Goal: Task Accomplishment & Management: Complete application form

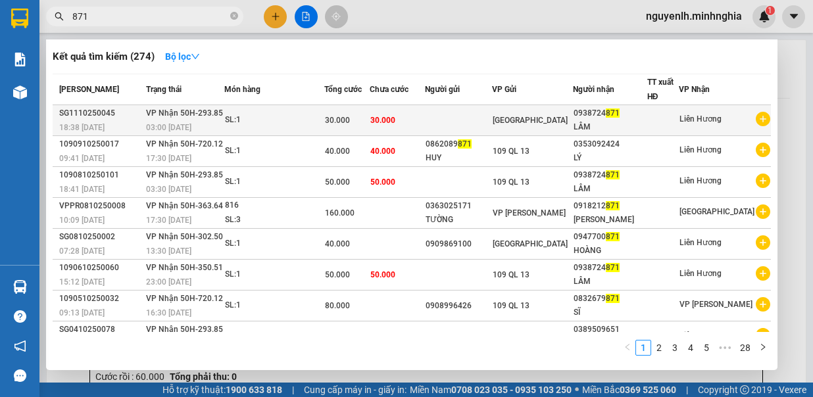
type input "871"
click at [586, 120] on td "0938724 871 LÂM" at bounding box center [610, 120] width 74 height 31
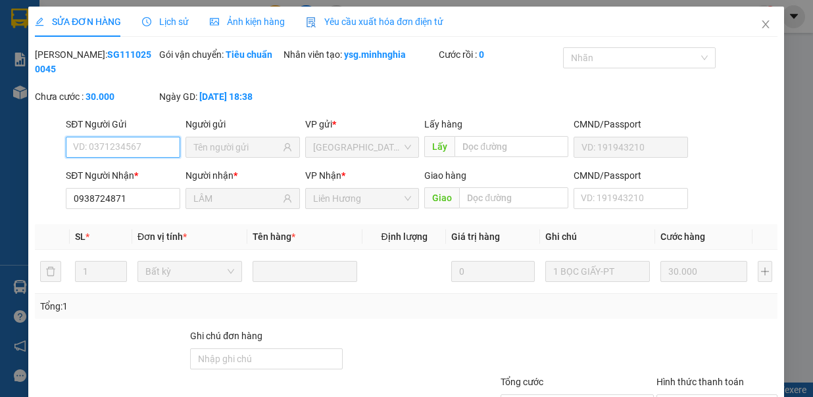
type input "0938724871"
type input "LÂM"
type input "30.000"
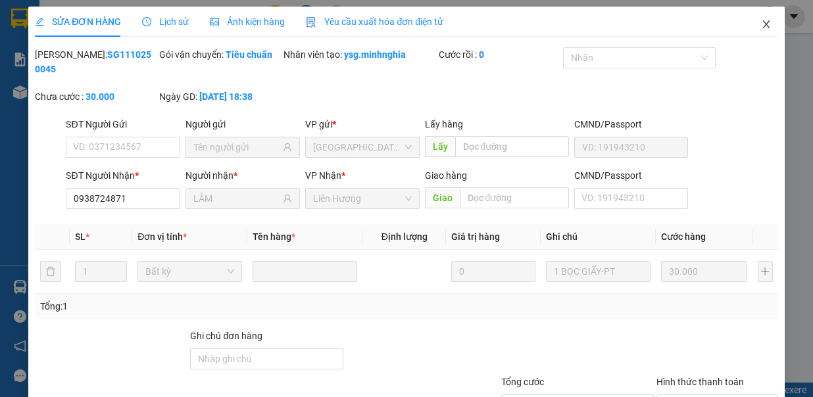
click at [761, 23] on icon "close" at bounding box center [766, 24] width 11 height 11
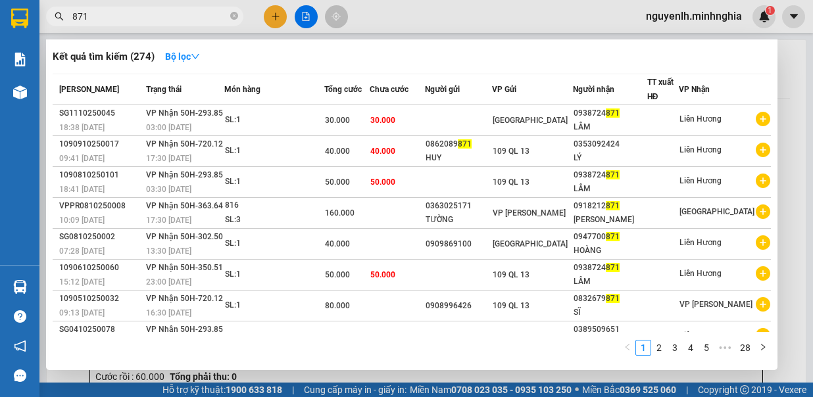
click at [172, 16] on input "871" at bounding box center [149, 16] width 155 height 14
type input "8"
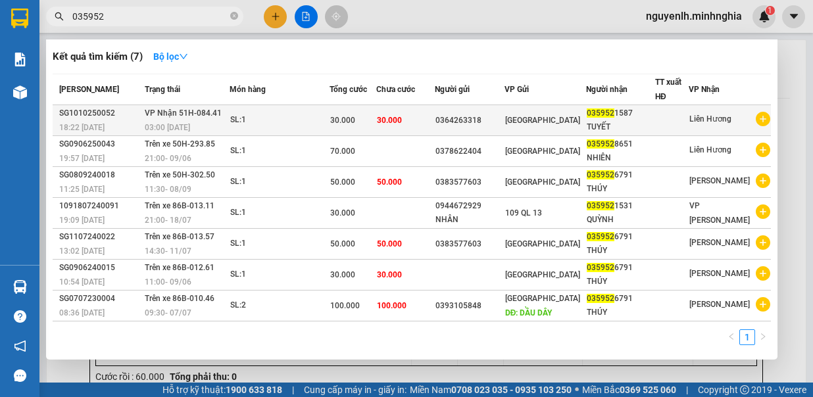
type input "035952"
click at [642, 126] on div "TUYẾT" at bounding box center [621, 127] width 68 height 14
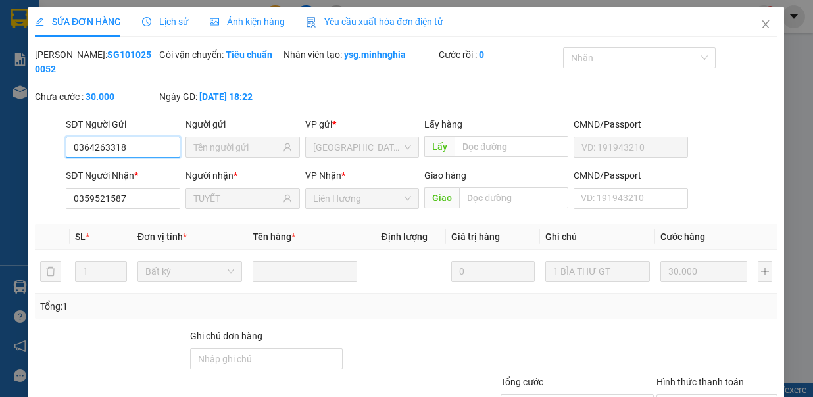
type input "0364263318"
type input "0359521587"
type input "TUYẾT"
type input "30.000"
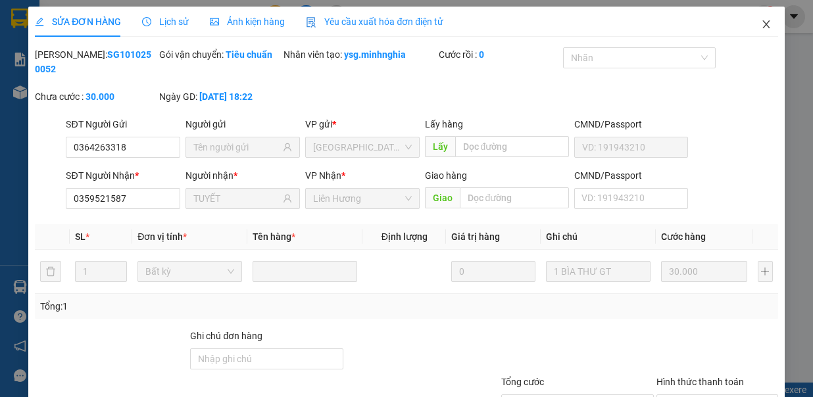
click at [761, 26] on icon "close" at bounding box center [766, 24] width 11 height 11
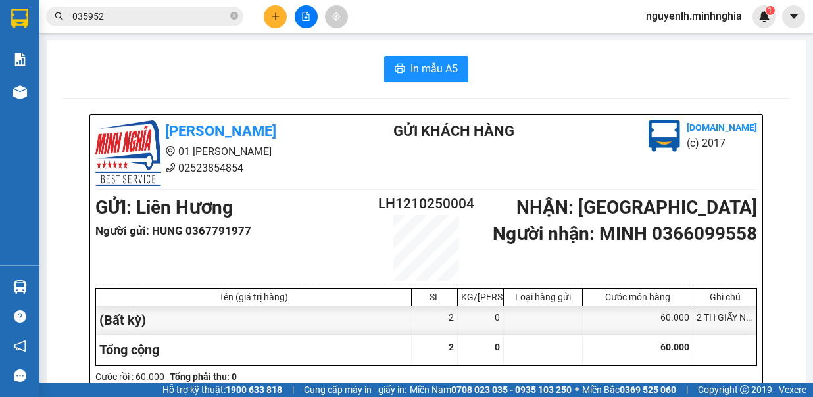
click at [148, 16] on input "035952" at bounding box center [149, 16] width 155 height 14
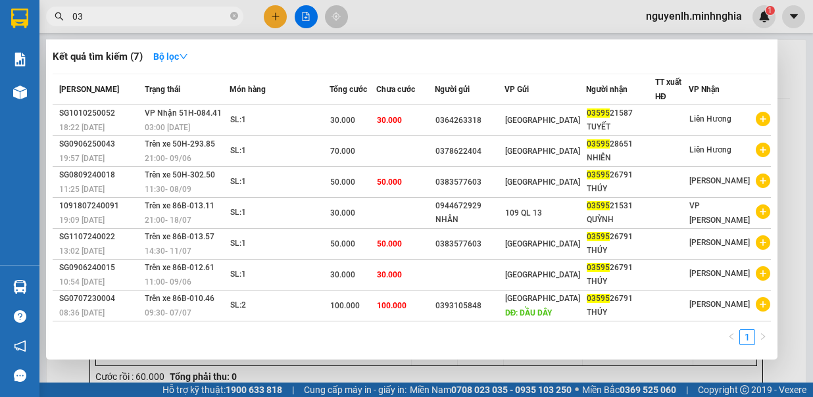
type input "0"
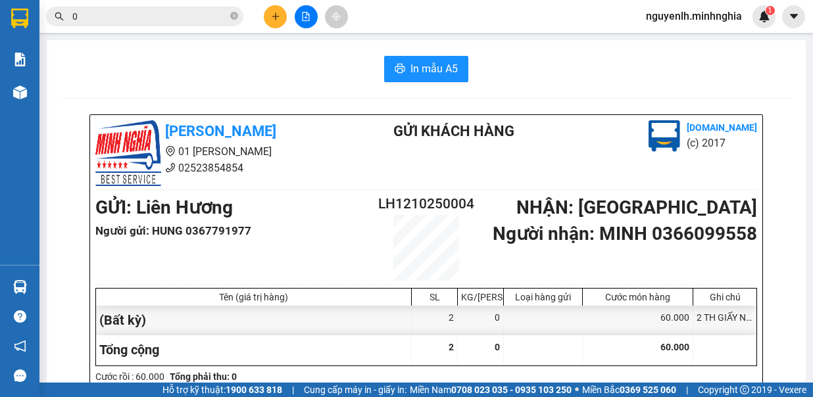
click at [121, 19] on input "0" at bounding box center [149, 16] width 155 height 14
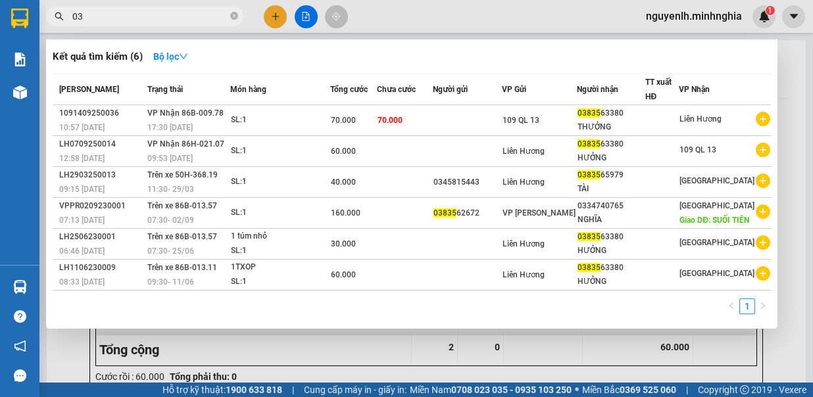
type input "0"
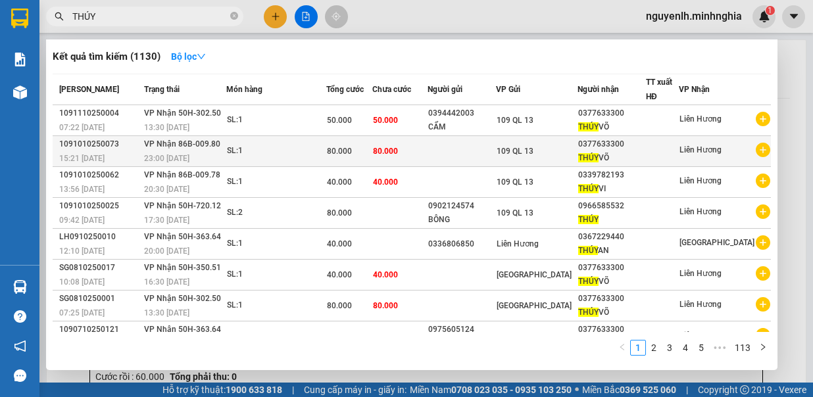
scroll to position [66, 0]
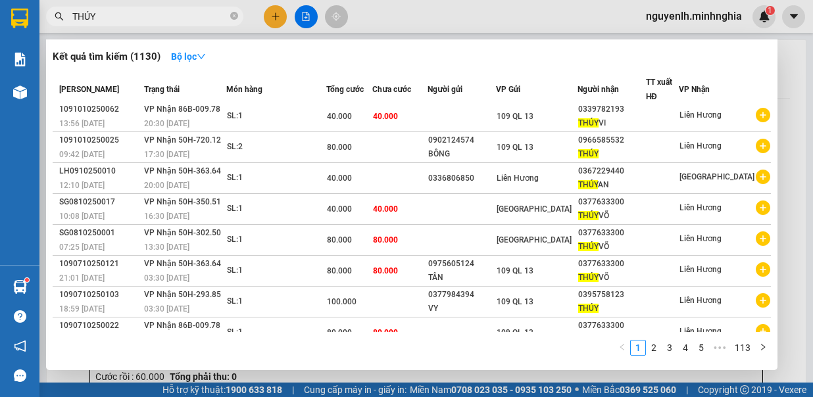
type input "THÚY"
click at [275, 16] on div at bounding box center [406, 198] width 813 height 397
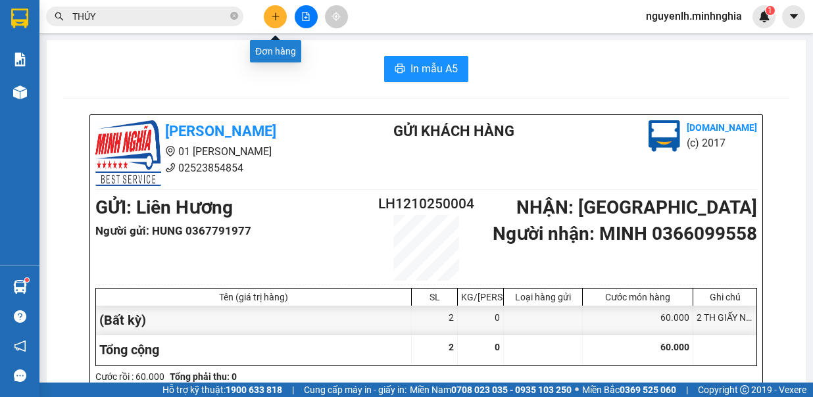
click at [275, 16] on icon "plus" at bounding box center [275, 16] width 7 height 1
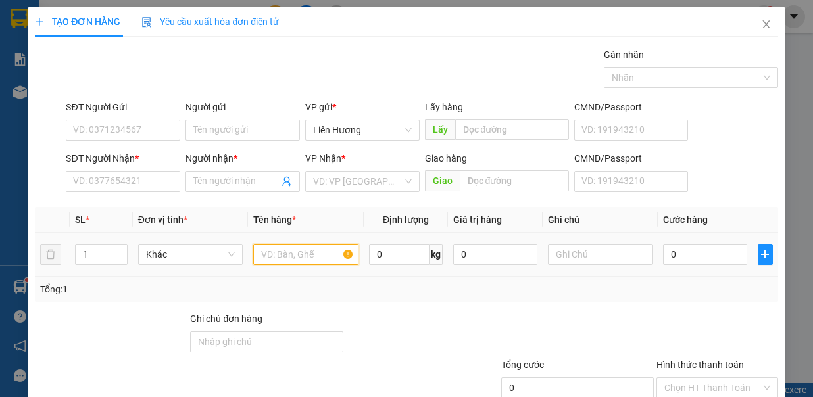
click at [291, 247] on input "text" at bounding box center [305, 254] width 105 height 21
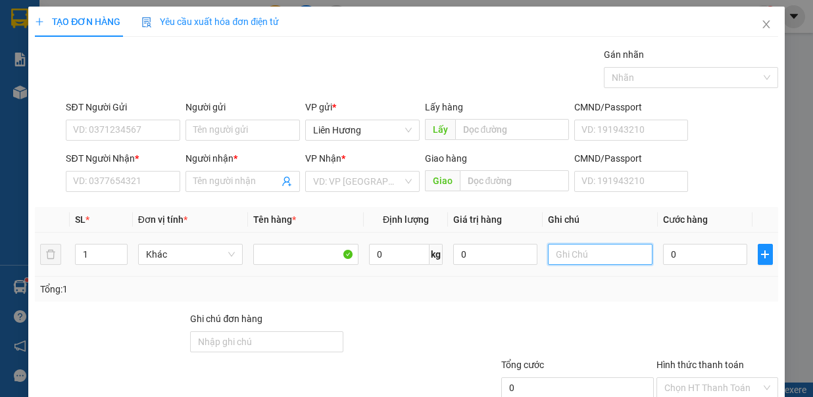
click at [563, 254] on input "text" at bounding box center [600, 254] width 105 height 21
click at [133, 180] on input "SĐT Người Nhận *" at bounding box center [123, 181] width 114 height 21
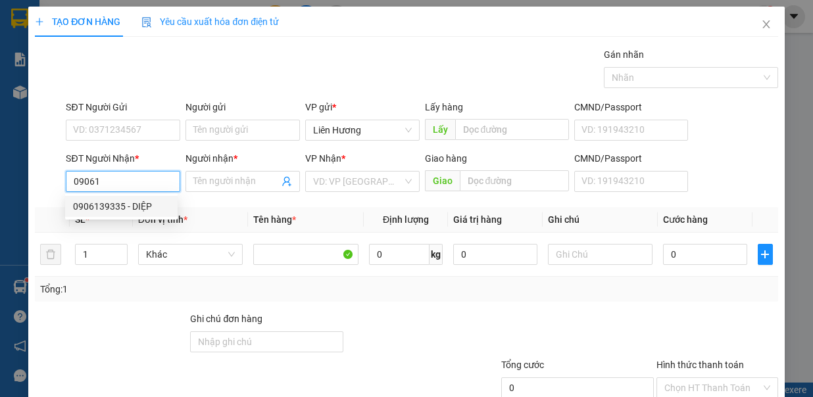
click at [129, 208] on div "0906139335 - DIỆP" at bounding box center [121, 206] width 97 height 14
type input "0906139335"
type input "DIỆP"
type input "TAM HIỆP / C11"
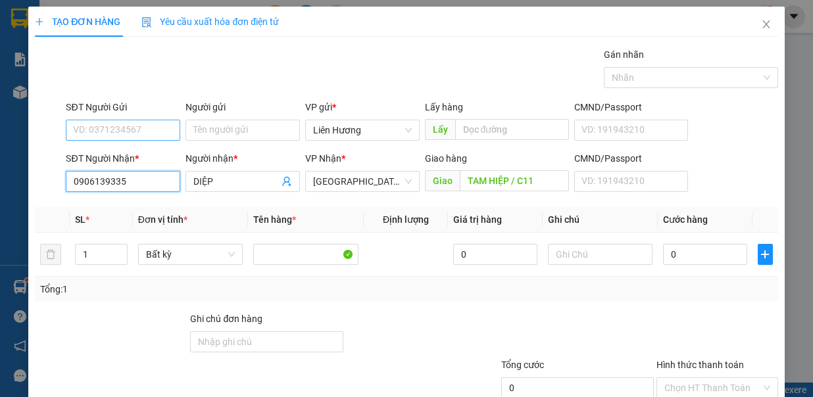
type input "0906139335"
click at [123, 127] on input "SĐT Người Gửi" at bounding box center [123, 130] width 114 height 21
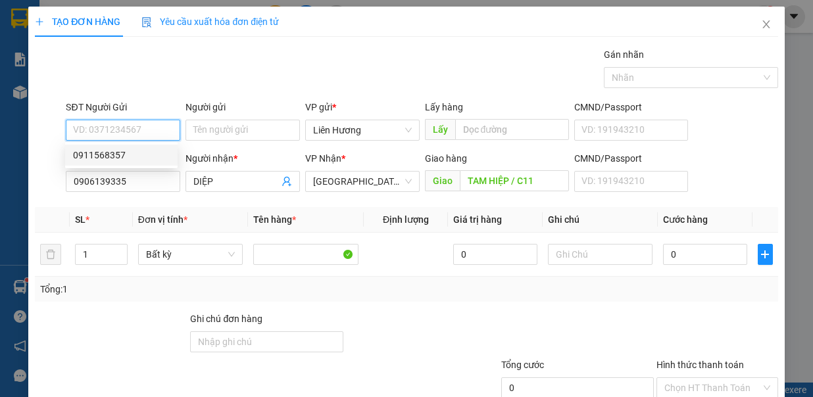
click at [113, 155] on div "0911568357" at bounding box center [121, 155] width 97 height 14
type input "0911568357"
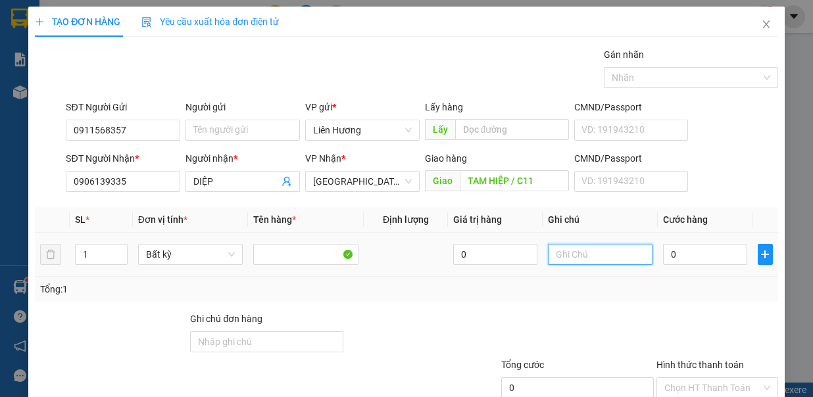
click at [582, 255] on input "text" at bounding box center [600, 254] width 105 height 21
type input "1 TH XỐP HS"
click at [697, 253] on input "0" at bounding box center [705, 254] width 84 height 21
type input "7"
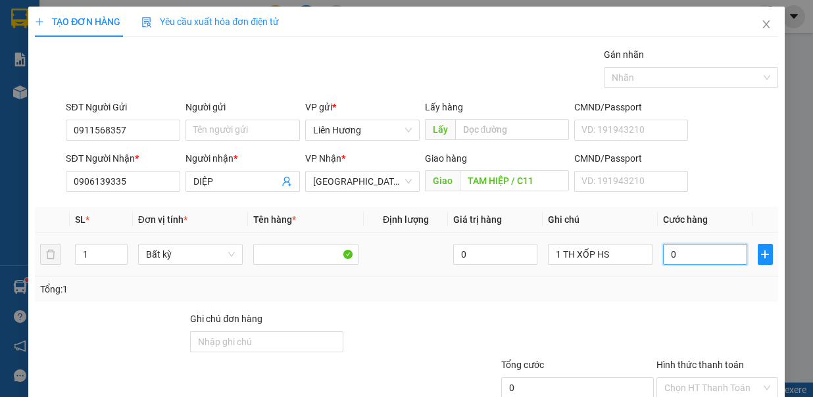
type input "7"
type input "70"
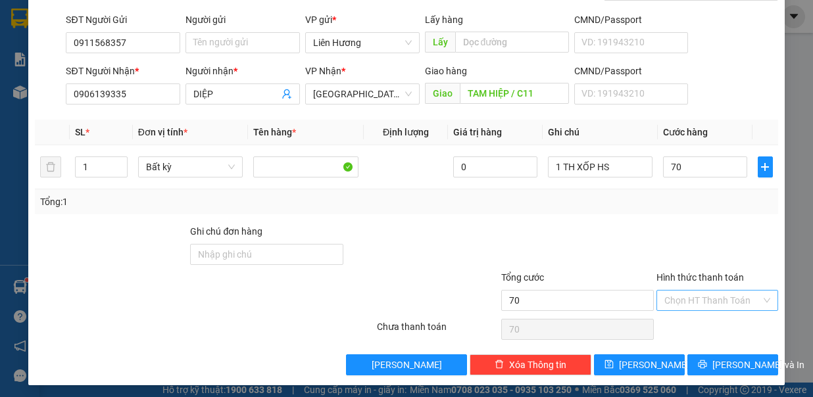
type input "70.000"
click at [691, 301] on input "Hình thức thanh toán" at bounding box center [712, 301] width 97 height 20
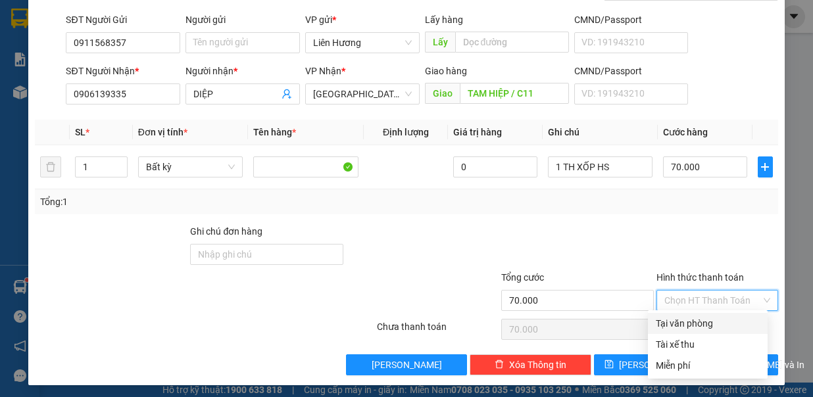
click at [692, 324] on div "Tại văn phòng" at bounding box center [708, 323] width 104 height 14
type input "0"
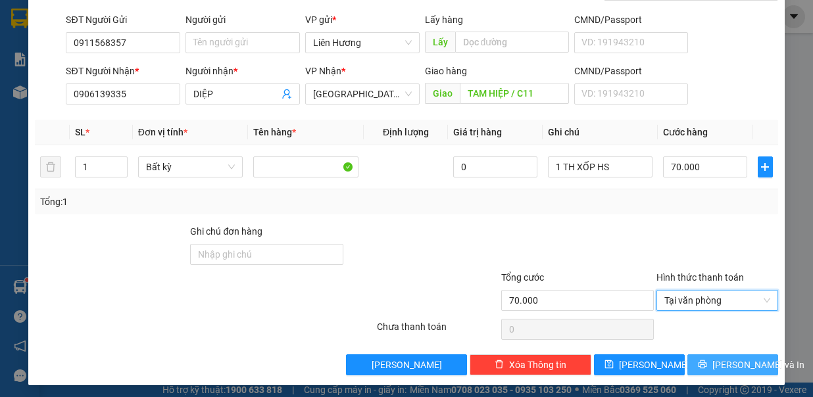
click at [712, 358] on span "[PERSON_NAME] và In" at bounding box center [758, 365] width 92 height 14
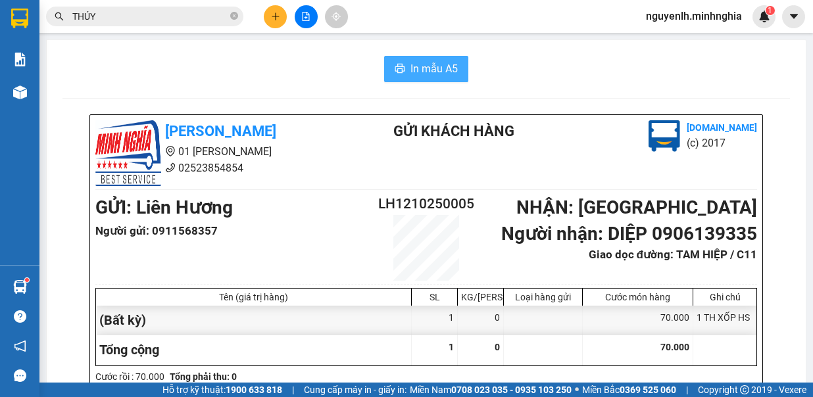
click at [414, 76] on span "In mẫu A5" at bounding box center [433, 69] width 47 height 16
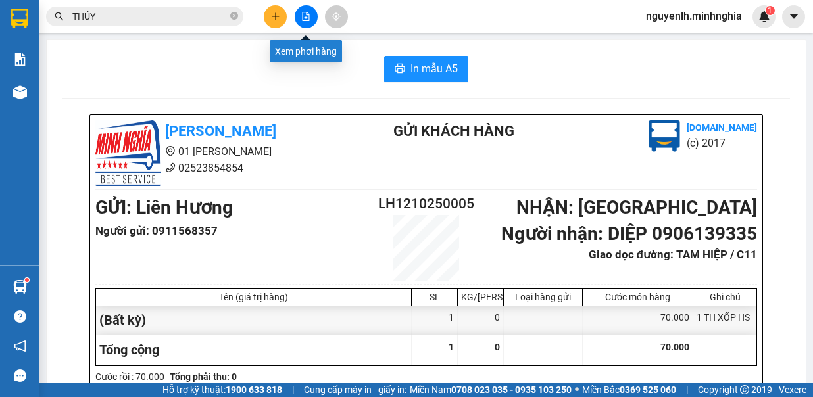
click at [310, 18] on button at bounding box center [306, 16] width 23 height 23
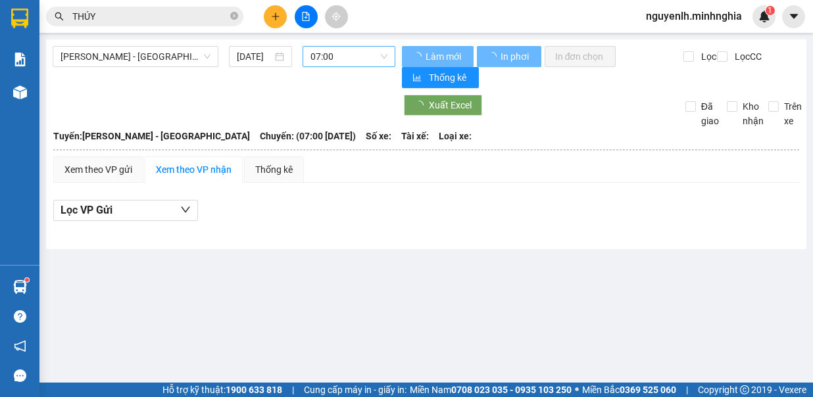
click at [357, 61] on span "07:00" at bounding box center [348, 57] width 77 height 20
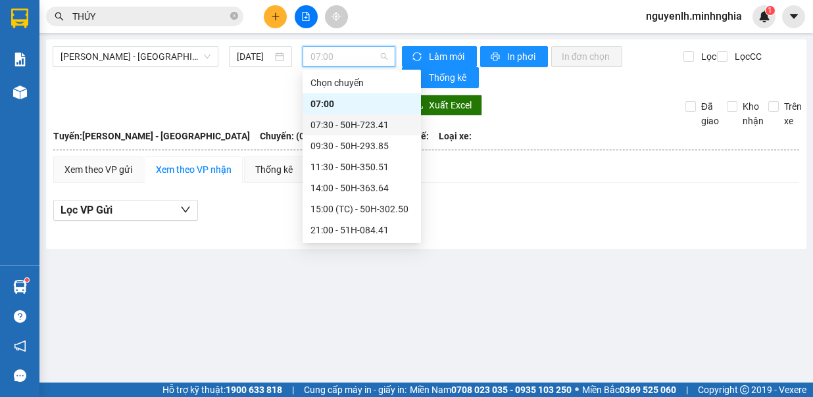
click at [373, 115] on div "07:30 - 50H-723.41" at bounding box center [362, 124] width 118 height 21
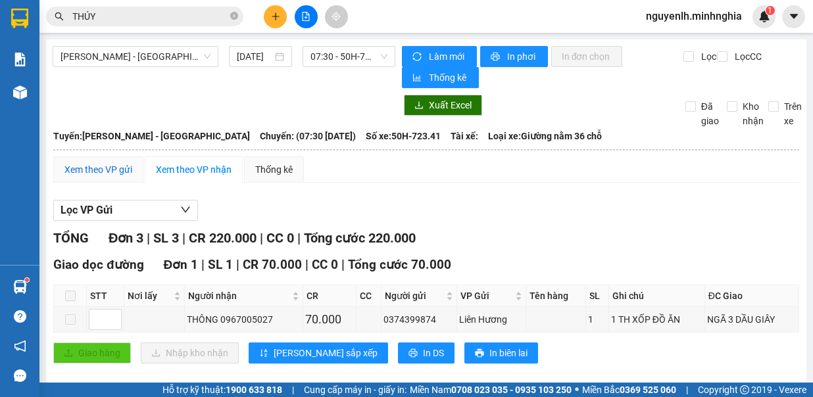
click at [97, 162] on div "Xem theo VP gửi" at bounding box center [98, 169] width 68 height 14
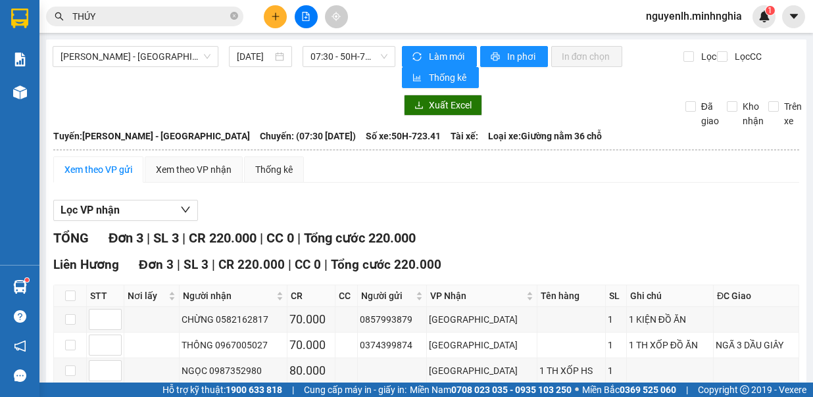
click at [271, 12] on icon "plus" at bounding box center [275, 16] width 9 height 9
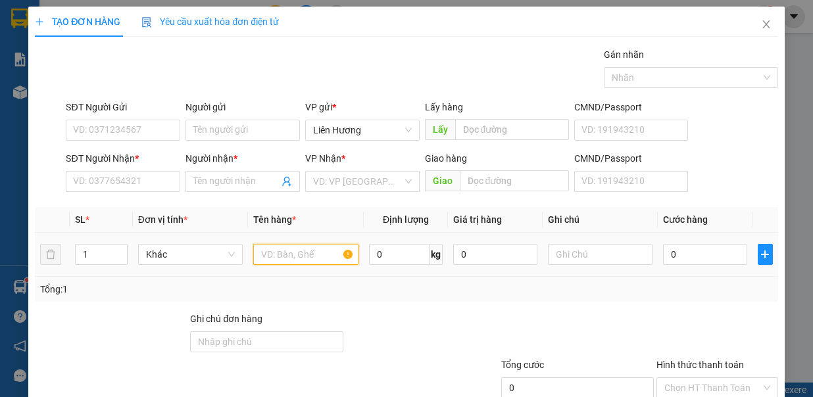
click at [307, 256] on input "text" at bounding box center [305, 254] width 105 height 21
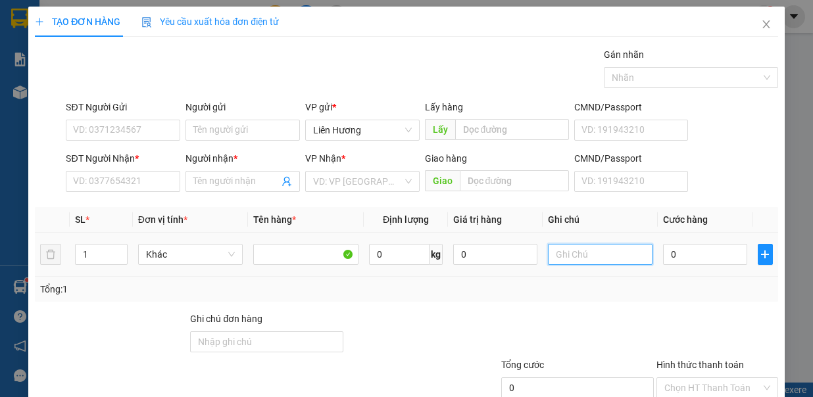
click at [594, 249] on input "text" at bounding box center [600, 254] width 105 height 21
type input "1TX CÓ B.ĐỎ -"
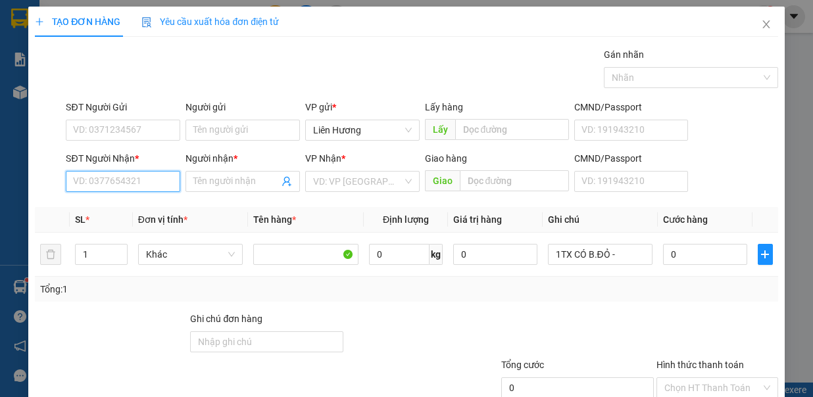
click at [95, 176] on input "SĐT Người Nhận *" at bounding box center [123, 181] width 114 height 21
drag, startPoint x: 123, startPoint y: 207, endPoint x: 130, endPoint y: 224, distance: 18.3
click at [123, 207] on div "0855082445 - NHUNG" at bounding box center [121, 206] width 97 height 14
type input "0855082445"
type input "NHUNG"
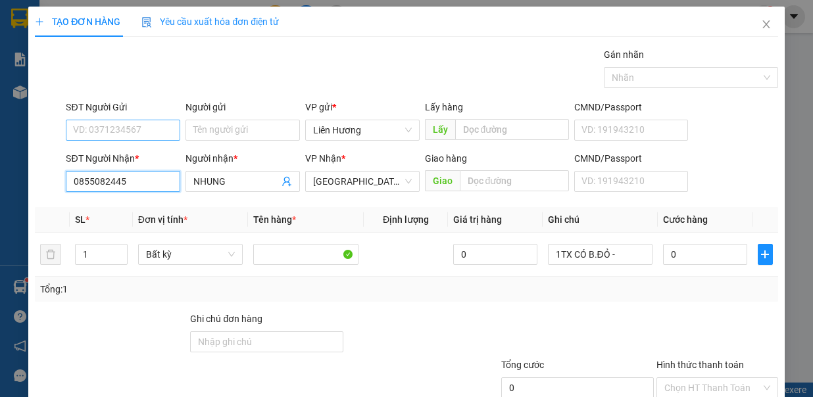
type input "0855082445"
click at [147, 127] on input "SĐT Người Gửi" at bounding box center [123, 130] width 114 height 21
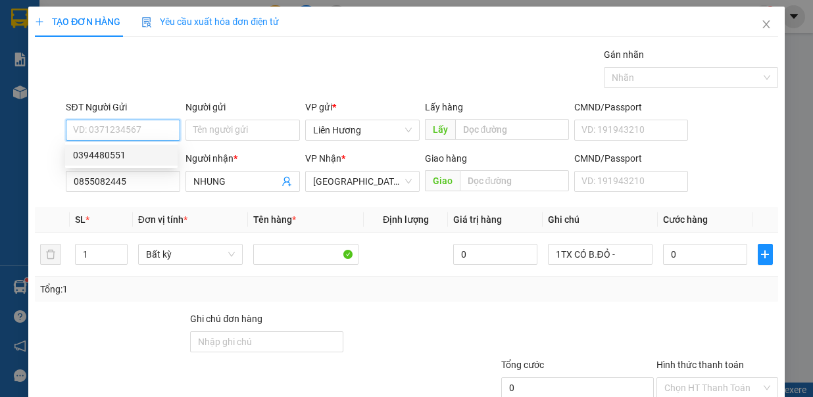
drag, startPoint x: 147, startPoint y: 152, endPoint x: 259, endPoint y: 153, distance: 111.2
click at [147, 153] on div "0394480551" at bounding box center [121, 155] width 97 height 14
type input "0394480551"
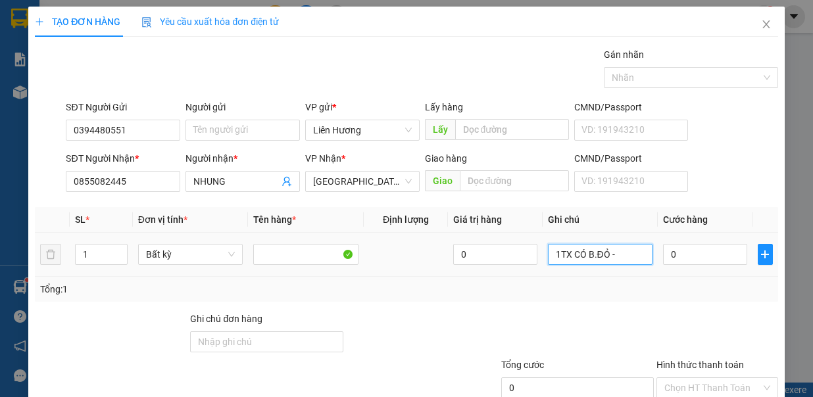
click at [611, 247] on input "1TX CÓ B.ĐỎ -" at bounding box center [600, 254] width 105 height 21
click at [671, 249] on input "0" at bounding box center [705, 254] width 84 height 21
type input "5"
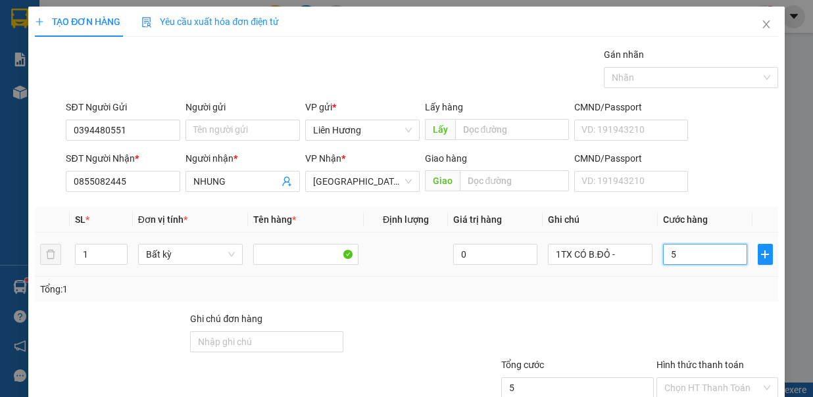
type input "59"
type input "5"
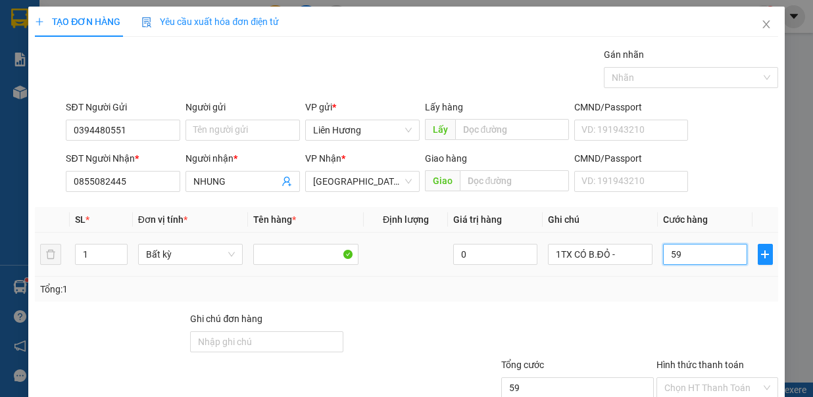
type input "5"
type input "50"
type input "50.000"
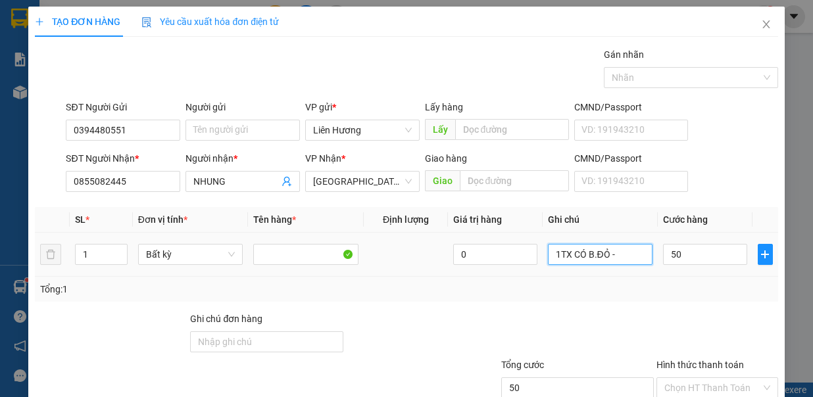
type input "50.000"
click at [618, 259] on input "1TX CÓ B.ĐỎ -" at bounding box center [600, 254] width 105 height 21
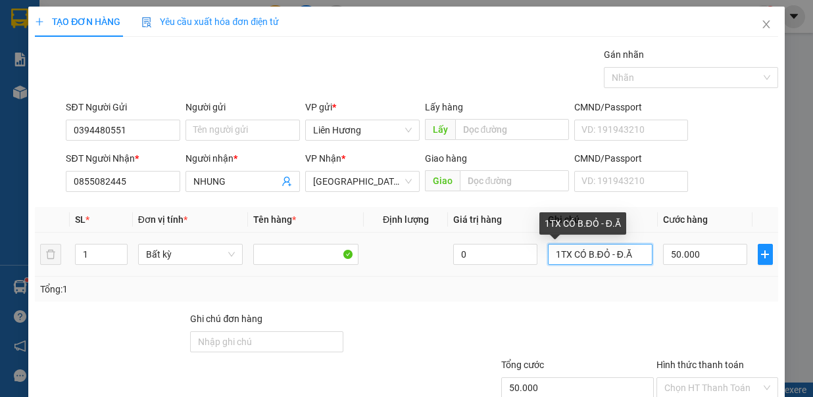
type input "1TX CÓ B.ĐỎ - Đ.ĂN"
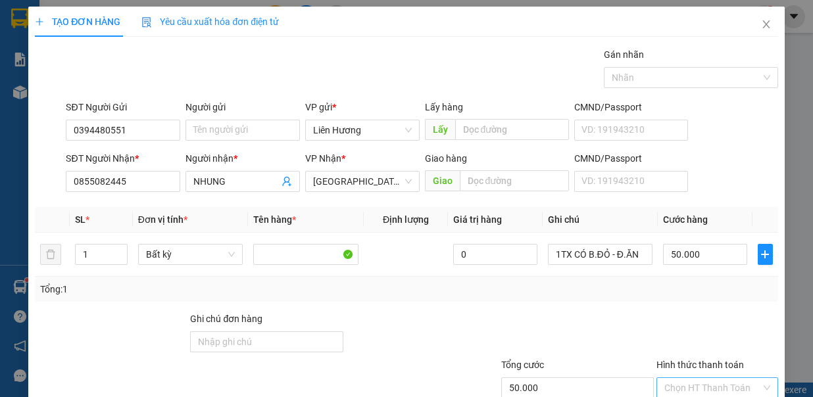
click at [718, 378] on input "Hình thức thanh toán" at bounding box center [712, 388] width 97 height 20
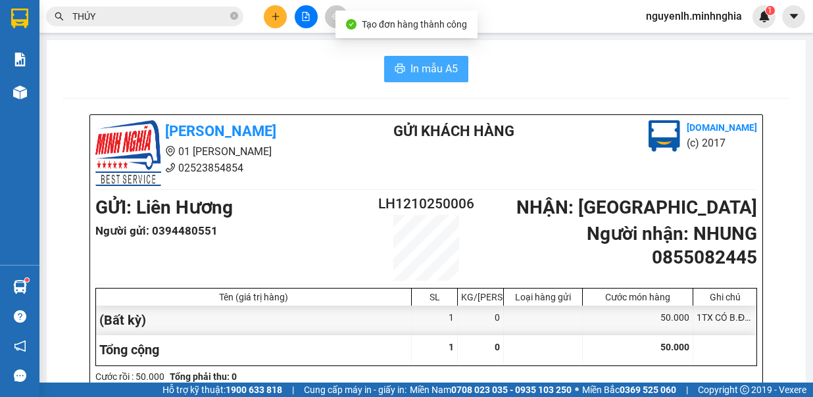
click at [434, 78] on button "In mẫu A5" at bounding box center [426, 69] width 84 height 26
click at [434, 71] on span "In mẫu A5" at bounding box center [433, 69] width 47 height 16
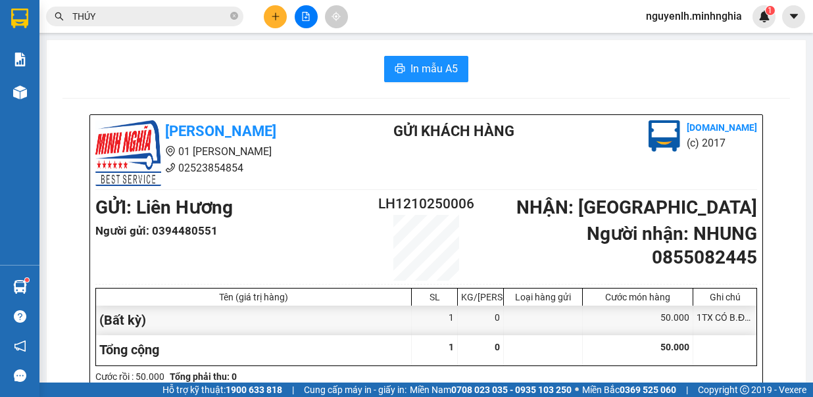
click at [266, 18] on button at bounding box center [275, 16] width 23 height 23
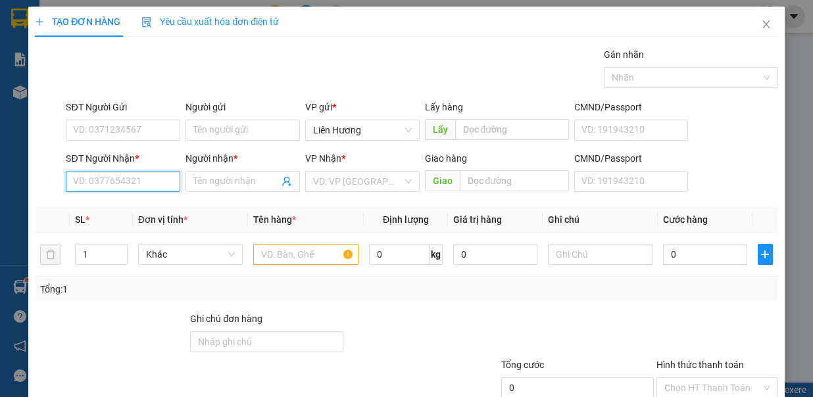
drag, startPoint x: 172, startPoint y: 178, endPoint x: 179, endPoint y: 212, distance: 35.5
click at [172, 178] on input "SĐT Người Nhận *" at bounding box center [123, 181] width 114 height 21
click at [130, 181] on input "081478" at bounding box center [123, 181] width 114 height 21
drag, startPoint x: 124, startPoint y: 205, endPoint x: 148, endPoint y: 165, distance: 46.9
click at [125, 205] on div "0814783845 - TRÂM" at bounding box center [121, 206] width 97 height 14
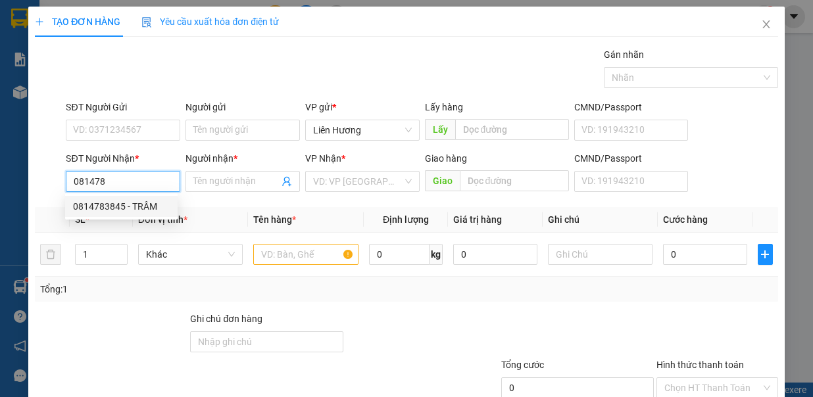
type input "0814783845"
type input "TRÂM"
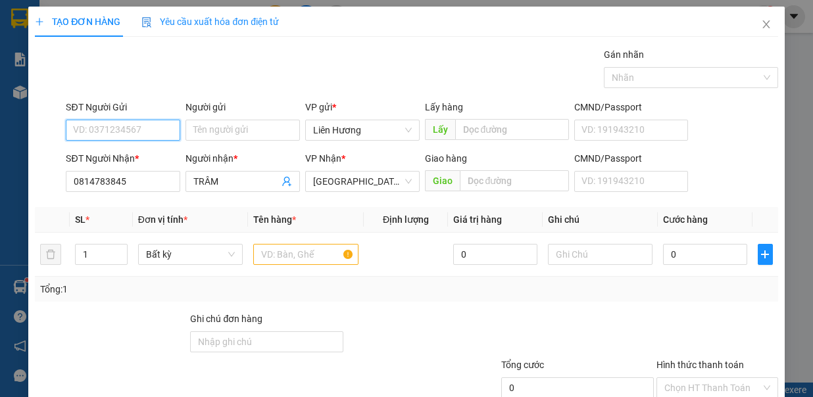
click at [158, 120] on input "SĐT Người Gửi" at bounding box center [123, 130] width 114 height 21
click at [149, 153] on div "0917289224" at bounding box center [121, 155] width 97 height 14
type input "0917289224"
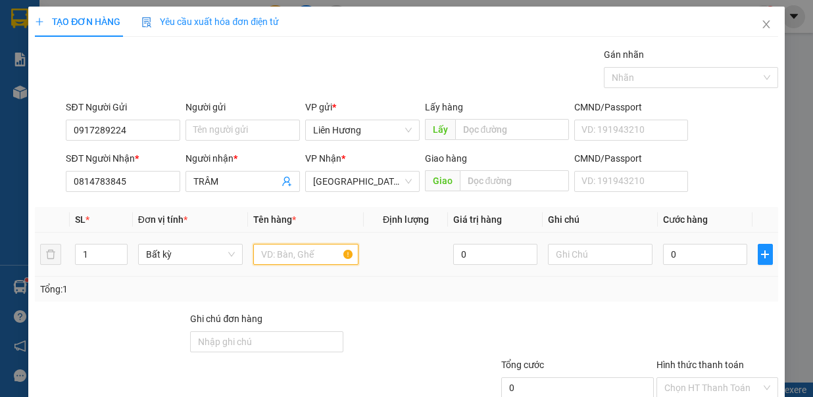
click at [310, 245] on input "text" at bounding box center [305, 254] width 105 height 21
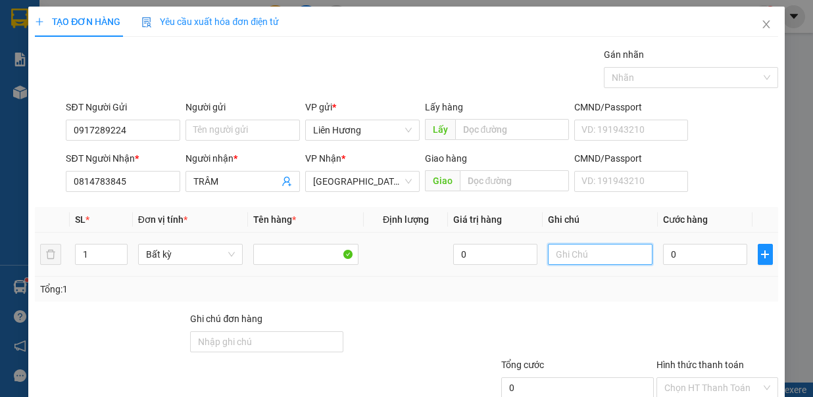
click at [609, 247] on input "text" at bounding box center [600, 254] width 105 height 21
type input "1TX - Đ.ĂN"
click at [701, 253] on input "0" at bounding box center [705, 254] width 84 height 21
type input "6"
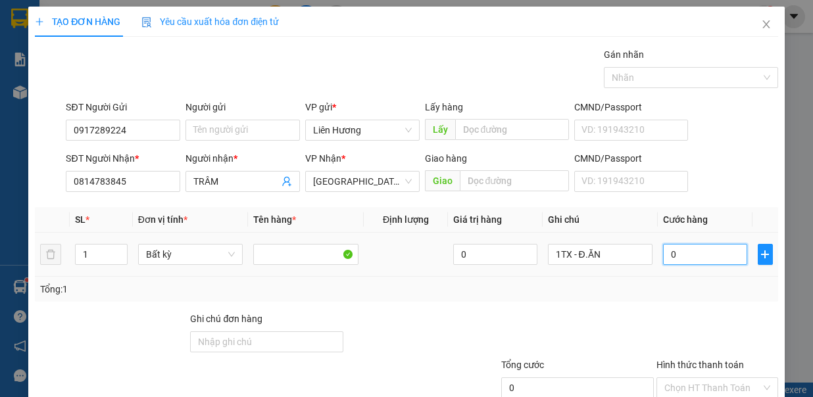
type input "6"
type input "60"
click at [705, 378] on input "Hình thức thanh toán" at bounding box center [712, 388] width 97 height 20
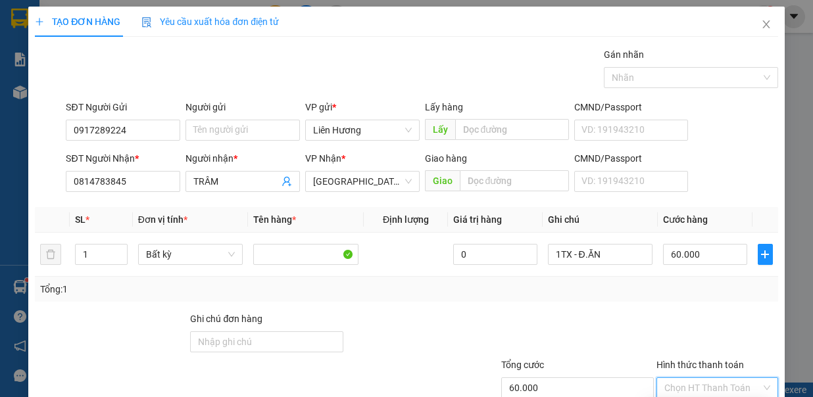
drag, startPoint x: 699, startPoint y: 316, endPoint x: 720, endPoint y: 340, distance: 31.2
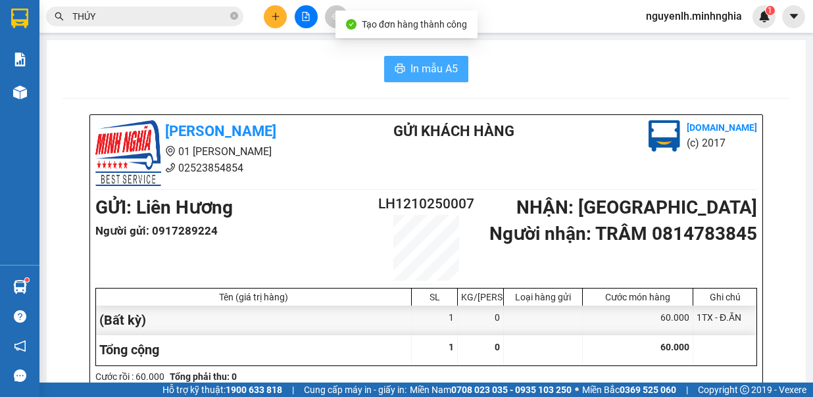
click at [417, 64] on span "In mẫu A5" at bounding box center [433, 69] width 47 height 16
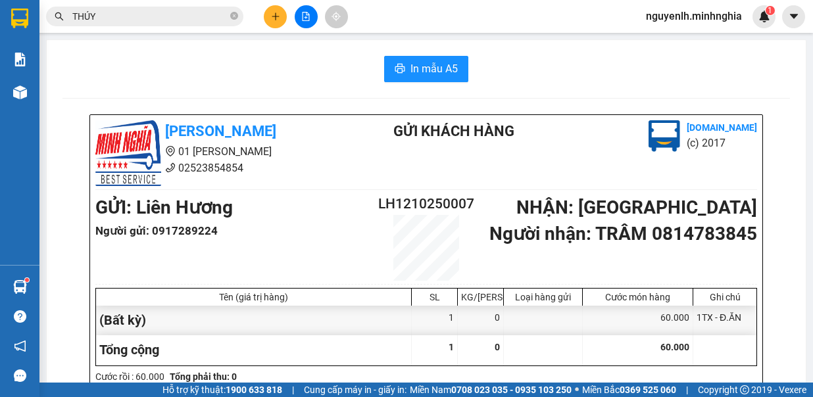
click at [297, 22] on button at bounding box center [306, 16] width 23 height 23
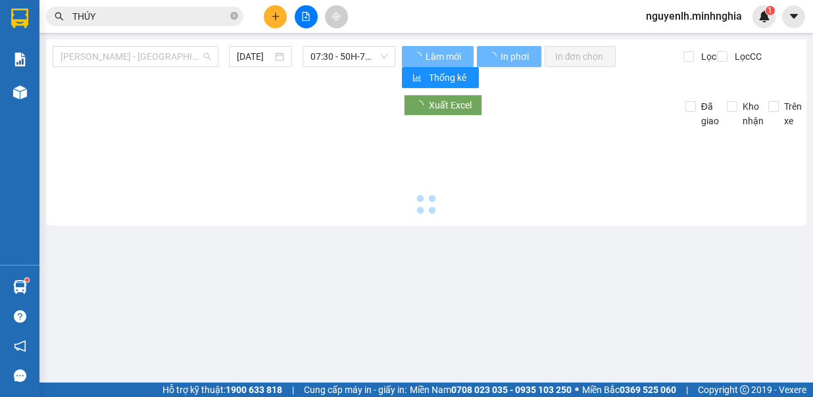
drag, startPoint x: 179, startPoint y: 57, endPoint x: 160, endPoint y: 117, distance: 63.3
click at [178, 58] on span "[PERSON_NAME] - [GEOGRAPHIC_DATA]" at bounding box center [136, 57] width 150 height 20
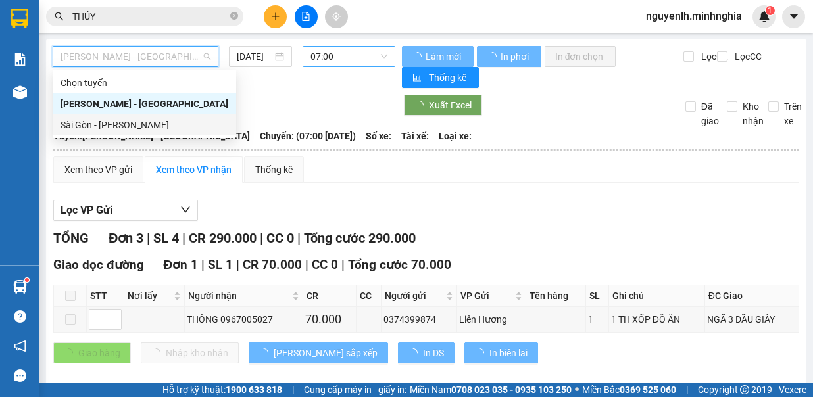
drag, startPoint x: 162, startPoint y: 123, endPoint x: 350, endPoint y: 59, distance: 198.2
click at [162, 122] on div "Sài Gòn - [PERSON_NAME]" at bounding box center [145, 125] width 168 height 14
click at [350, 59] on span "07:00" at bounding box center [348, 57] width 77 height 20
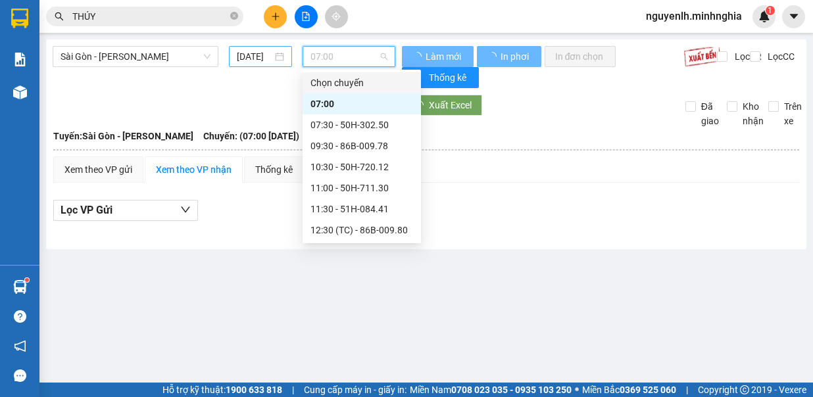
click at [247, 53] on input "[DATE]" at bounding box center [255, 56] width 36 height 14
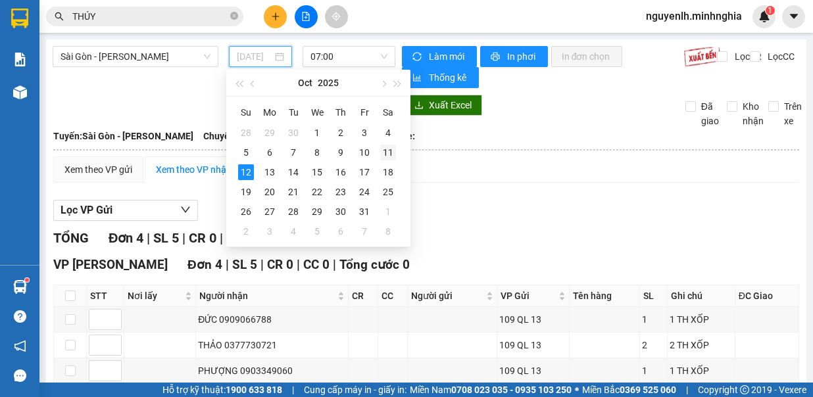
click at [387, 152] on div "11" at bounding box center [388, 153] width 16 height 16
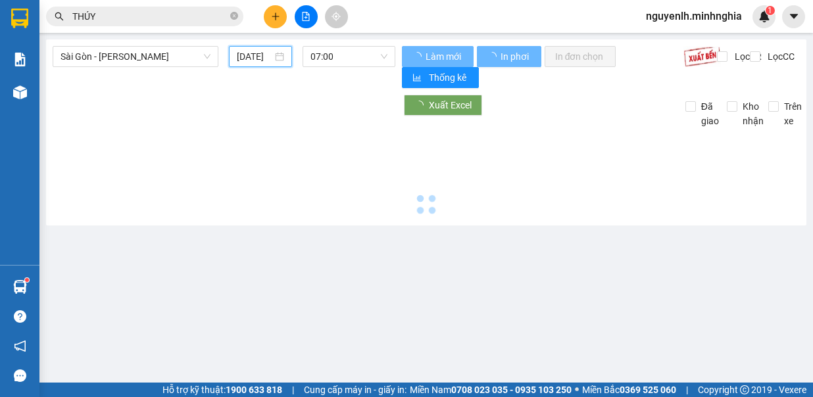
type input "[DATE]"
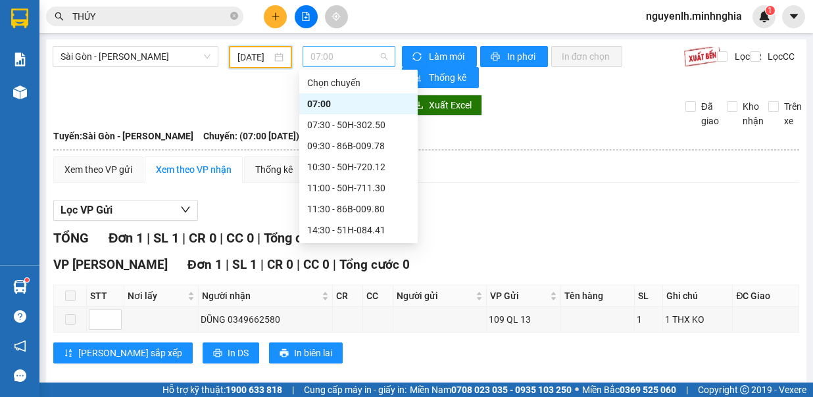
click at [363, 63] on span "07:00" at bounding box center [348, 57] width 77 height 20
click at [379, 349] on div "22:00 - 50H-363.64" at bounding box center [358, 356] width 103 height 14
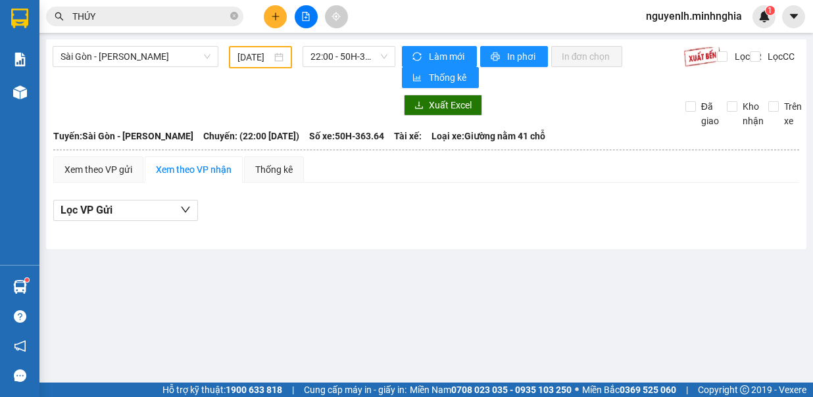
click at [351, 68] on div "Sài Gòn - Phan Rí [DATE] 22:00 - 50H-363.64" at bounding box center [224, 67] width 343 height 42
click at [353, 60] on span "22:00 - 50H-363.64" at bounding box center [348, 57] width 77 height 20
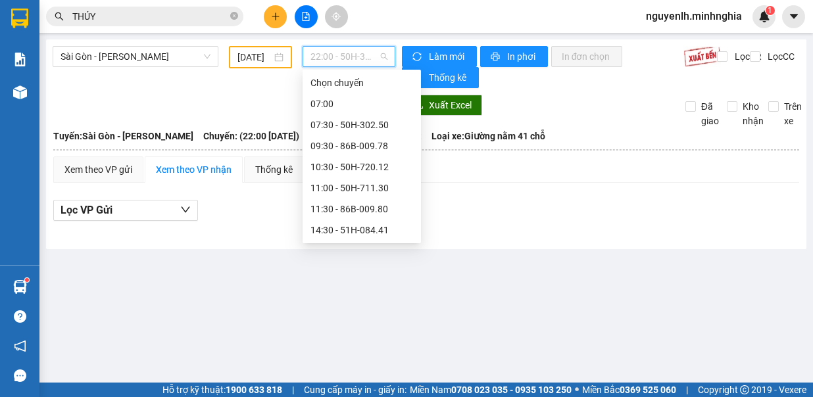
click at [372, 328] on div "21:30 - 50H-350.51" at bounding box center [361, 335] width 103 height 14
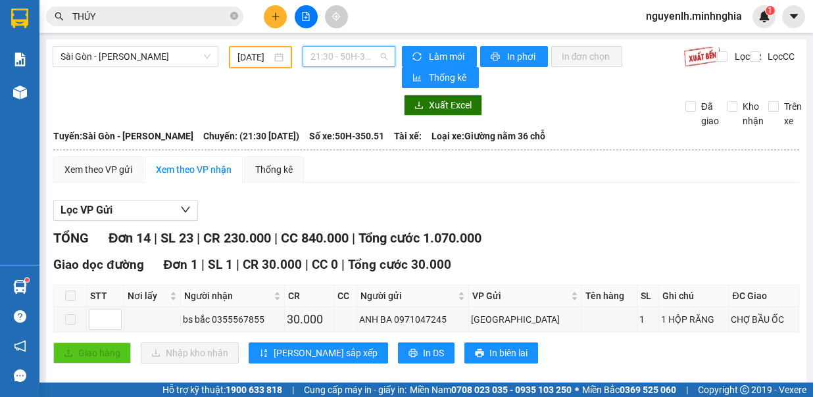
click at [316, 53] on span "21:30 - 50H-350.51" at bounding box center [348, 57] width 77 height 20
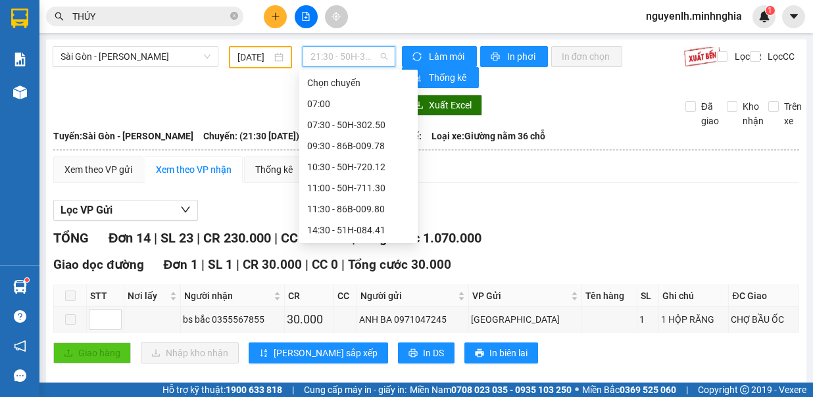
click at [338, 307] on div "21:00 - 50H-293.85" at bounding box center [358, 314] width 103 height 14
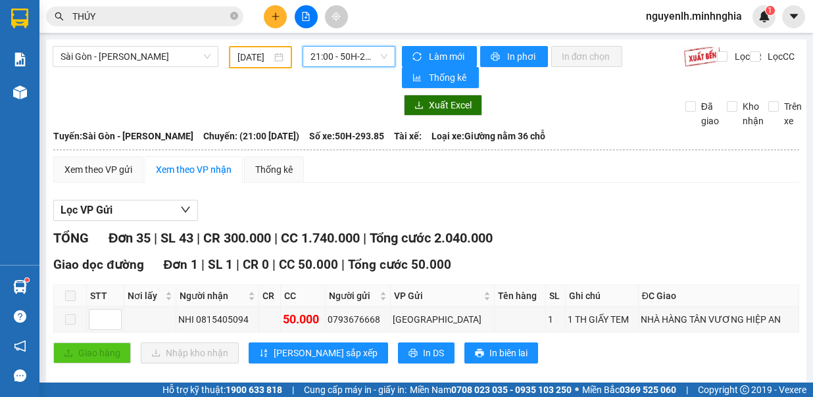
click at [311, 48] on span "21:00 - 50H-293.85" at bounding box center [348, 57] width 77 height 20
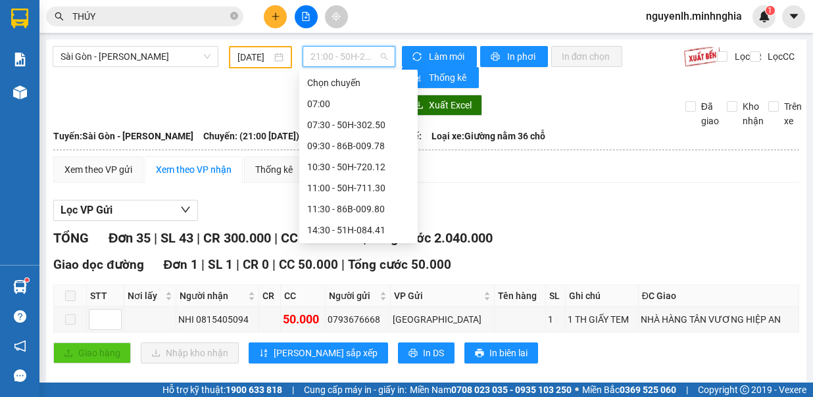
click at [370, 262] on div "17:00 (TC) - 50H-723.41" at bounding box center [358, 272] width 118 height 21
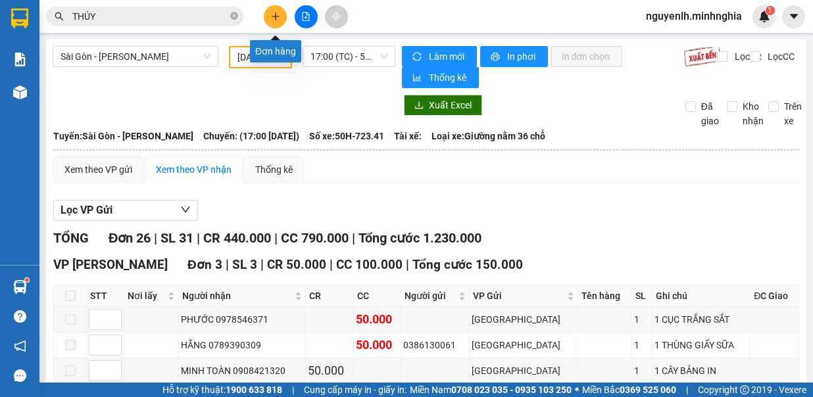
click at [271, 9] on button at bounding box center [275, 16] width 23 height 23
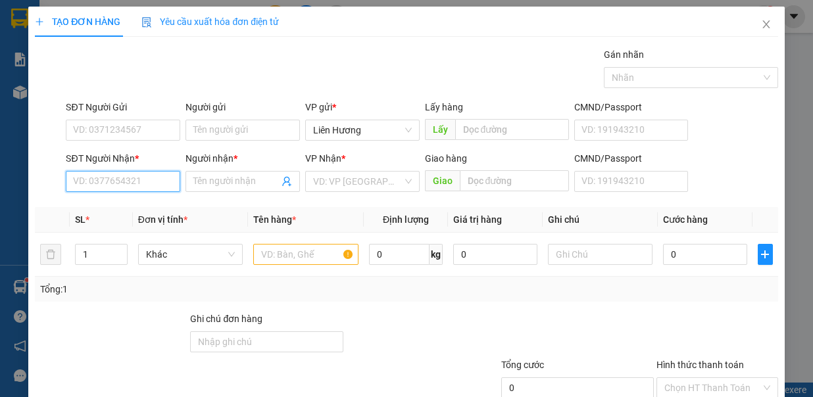
click at [116, 181] on input "SĐT Người Nhận *" at bounding box center [123, 181] width 114 height 21
click at [114, 204] on div "0977506015 - THẢO TRÀ CỔ" at bounding box center [131, 206] width 117 height 14
type input "0977506015"
type input "THẢO TRÀ CỔ"
type input "TRÀ CỔ / TRỊ AN"
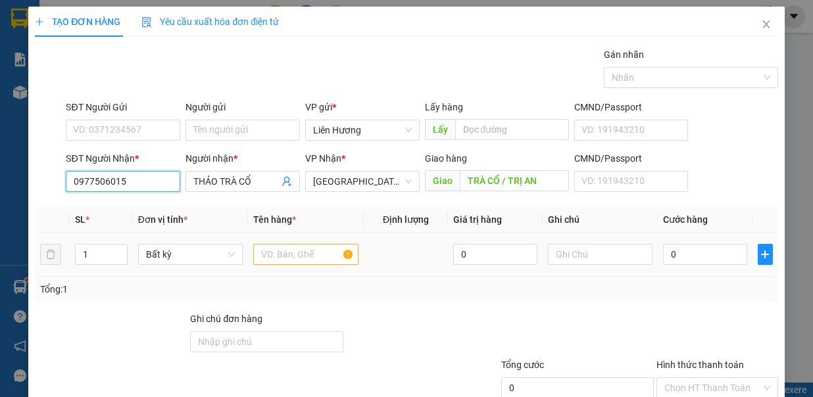
type input "0977506015"
click at [303, 257] on input "text" at bounding box center [305, 254] width 105 height 21
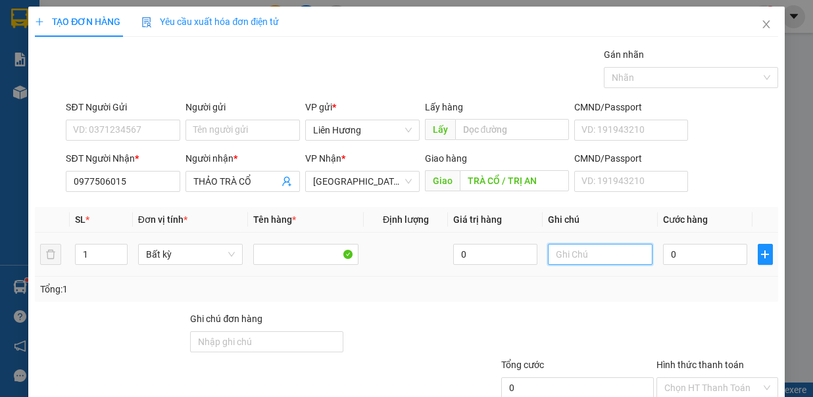
click at [548, 255] on input "text" at bounding box center [600, 254] width 105 height 21
type input "1TX - HS"
click at [683, 253] on input "0" at bounding box center [705, 254] width 84 height 21
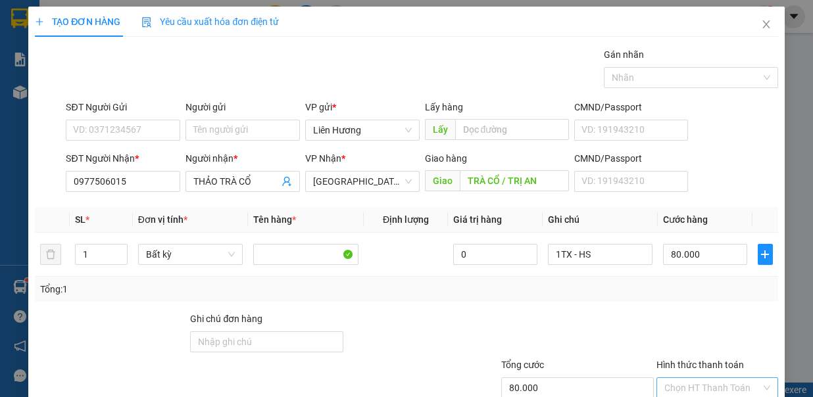
click at [684, 378] on input "Hình thức thanh toán" at bounding box center [712, 388] width 97 height 20
drag, startPoint x: 689, startPoint y: 315, endPoint x: 697, endPoint y: 337, distance: 23.7
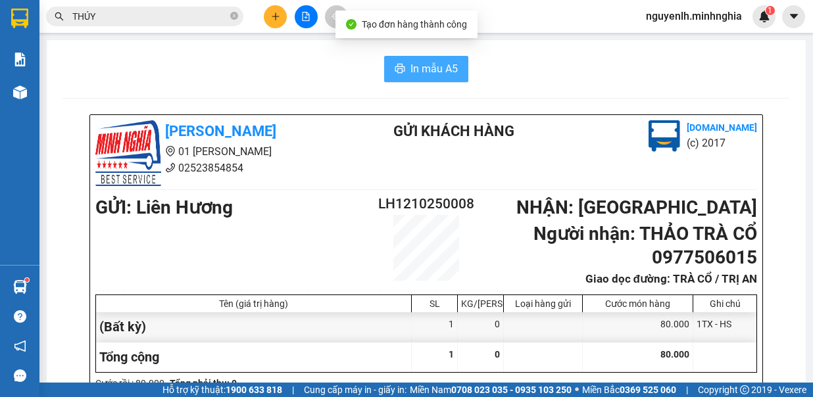
click at [418, 73] on span "In mẫu A5" at bounding box center [433, 69] width 47 height 16
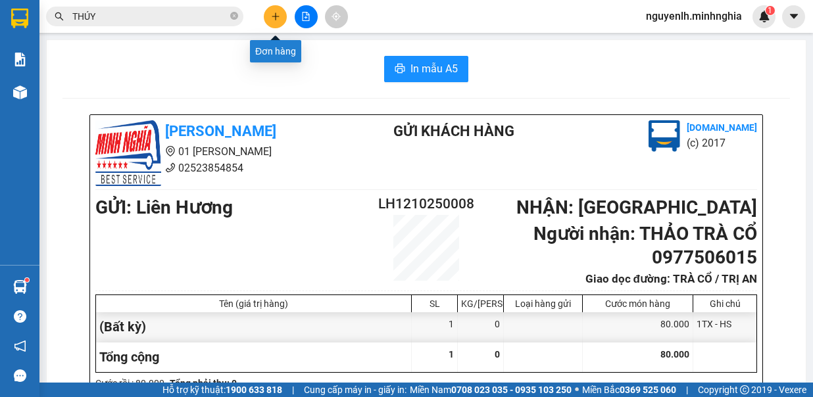
click at [268, 20] on button at bounding box center [275, 16] width 23 height 23
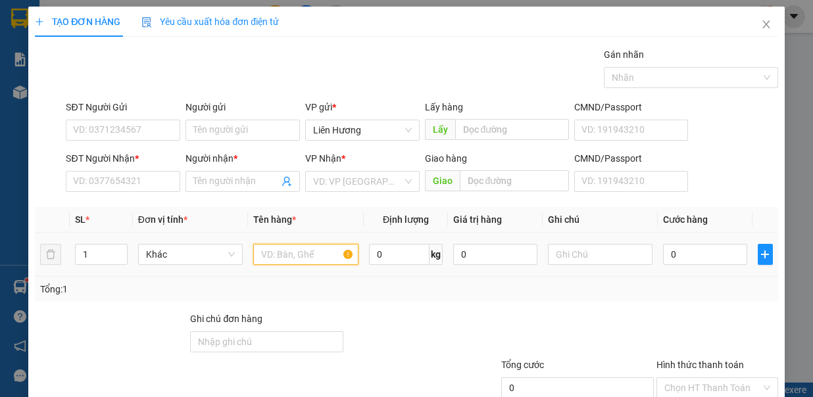
click at [280, 249] on input "text" at bounding box center [305, 254] width 105 height 21
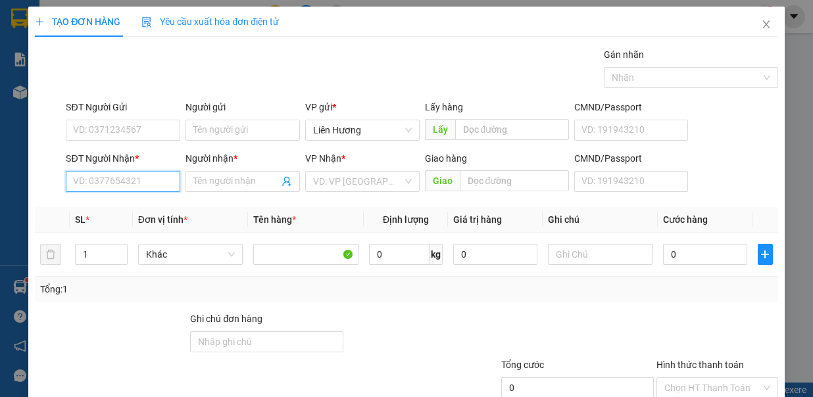
click at [129, 187] on input "SĐT Người Nhận *" at bounding box center [123, 181] width 114 height 21
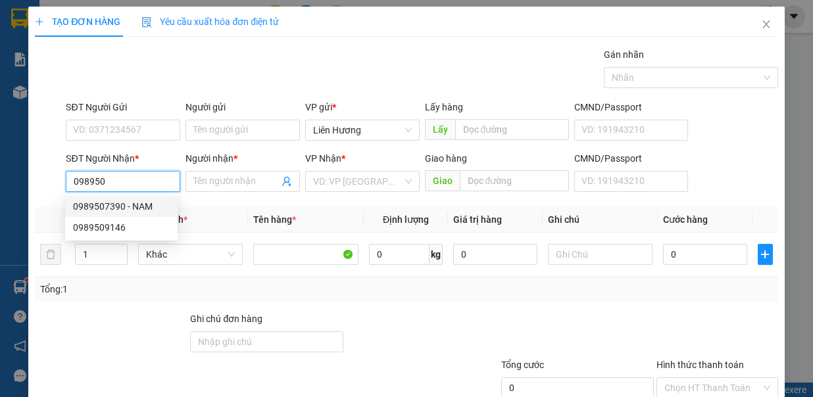
click at [133, 206] on div "0989507390 - NAM" at bounding box center [121, 206] width 97 height 14
type input "0989507390"
type input "NAM"
type input "0989507390"
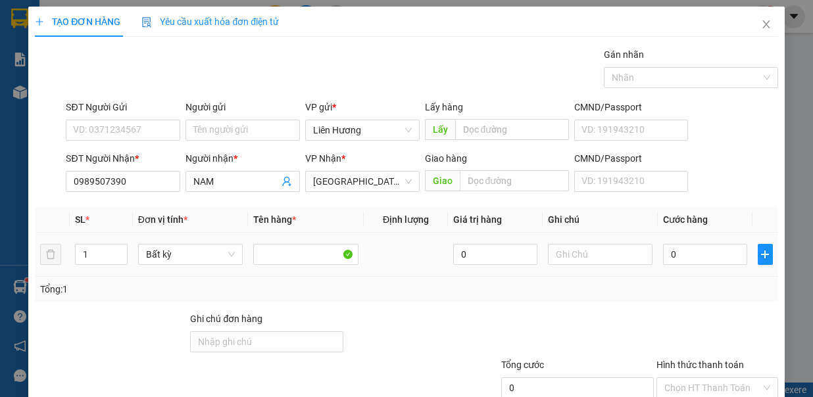
click at [543, 253] on td at bounding box center [601, 255] width 116 height 44
click at [560, 256] on input "text" at bounding box center [600, 254] width 105 height 21
type input "1TX - HS"
click at [677, 259] on input "0" at bounding box center [705, 254] width 84 height 21
type input "8"
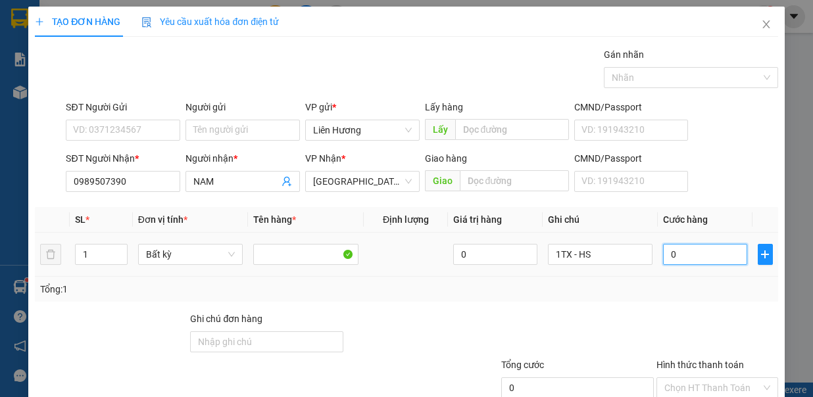
type input "8"
type input "80"
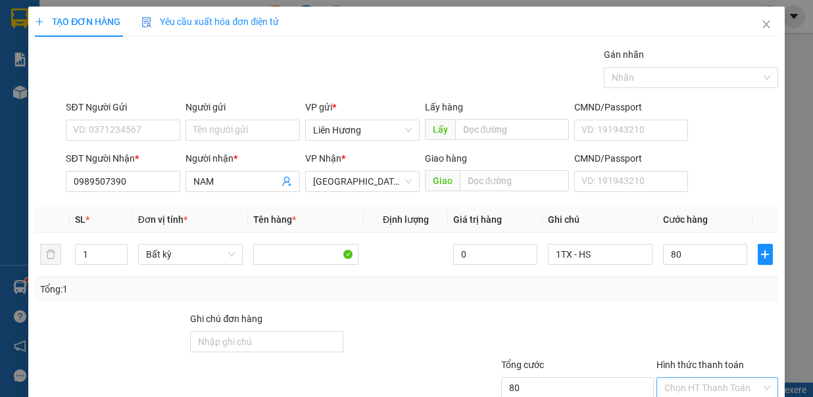
click at [704, 378] on input "Hình thức thanh toán" at bounding box center [712, 388] width 97 height 20
type input "80.000"
type input "0"
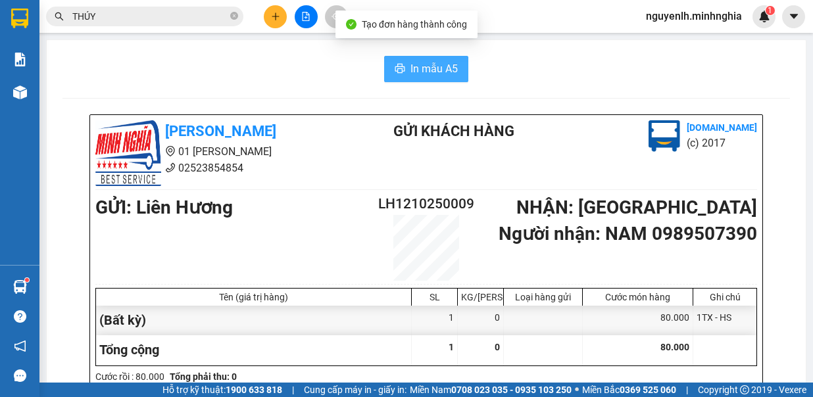
drag, startPoint x: 449, startPoint y: 59, endPoint x: 441, endPoint y: 63, distance: 9.7
click at [445, 59] on button "In mẫu A5" at bounding box center [426, 69] width 84 height 26
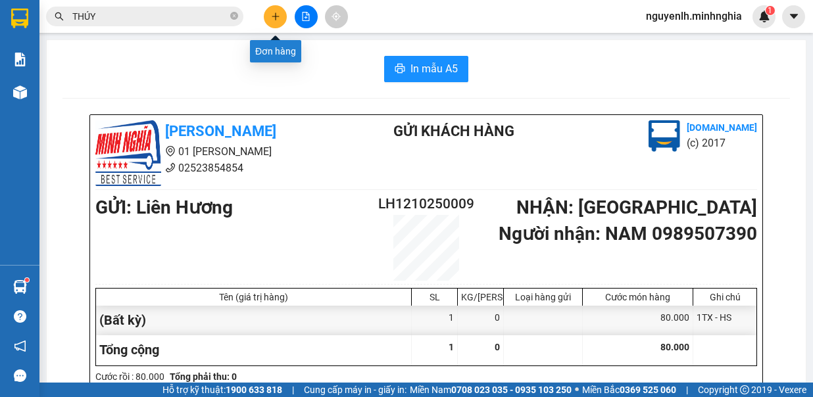
click at [274, 16] on icon "plus" at bounding box center [275, 16] width 9 height 9
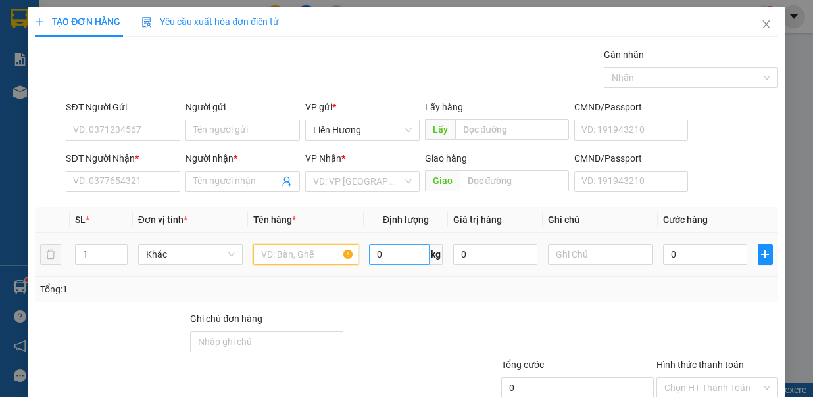
drag, startPoint x: 282, startPoint y: 256, endPoint x: 420, endPoint y: 260, distance: 138.8
click at [283, 255] on input "text" at bounding box center [305, 254] width 105 height 21
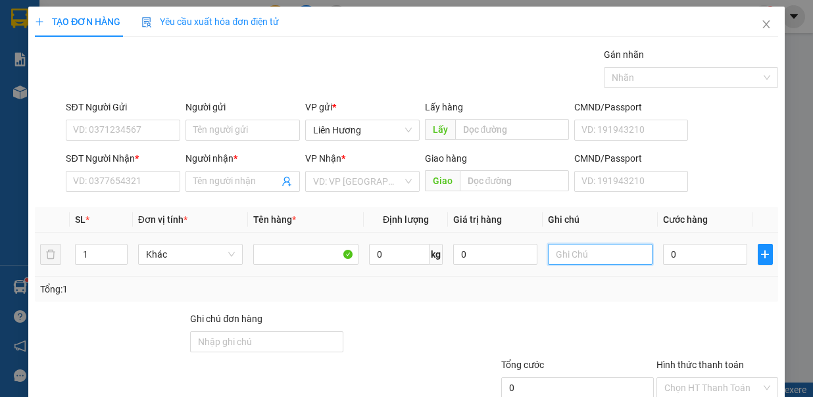
click at [572, 253] on input "text" at bounding box center [600, 254] width 105 height 21
type input "1TX - HS"
click at [683, 258] on input "0" at bounding box center [705, 254] width 84 height 21
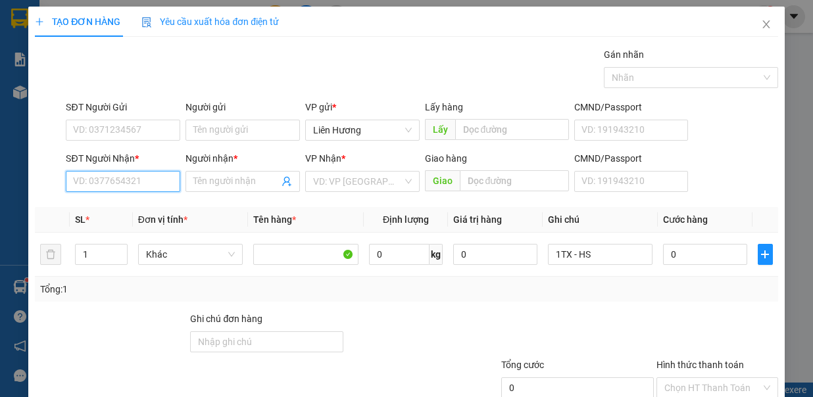
click at [116, 180] on input "SĐT Người Nhận *" at bounding box center [123, 181] width 114 height 21
click at [134, 201] on div "0989830735 - SƠN" at bounding box center [121, 206] width 97 height 14
type input "0989830735"
type input "SƠN"
type input "N3 TÂN VẠN"
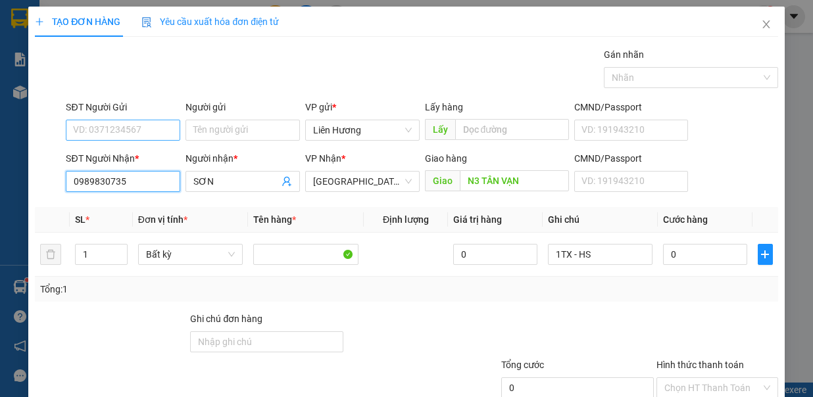
type input "0989830735"
click at [145, 126] on input "SĐT Người Gửi" at bounding box center [123, 130] width 114 height 21
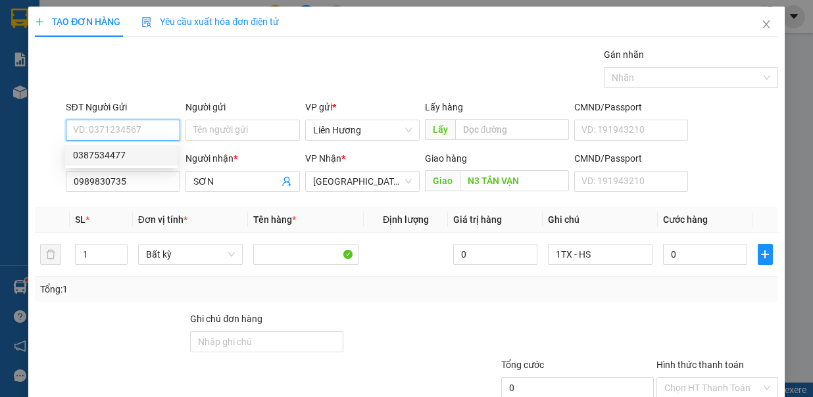
click at [138, 152] on div "0387534477" at bounding box center [121, 155] width 97 height 14
type input "0387534477"
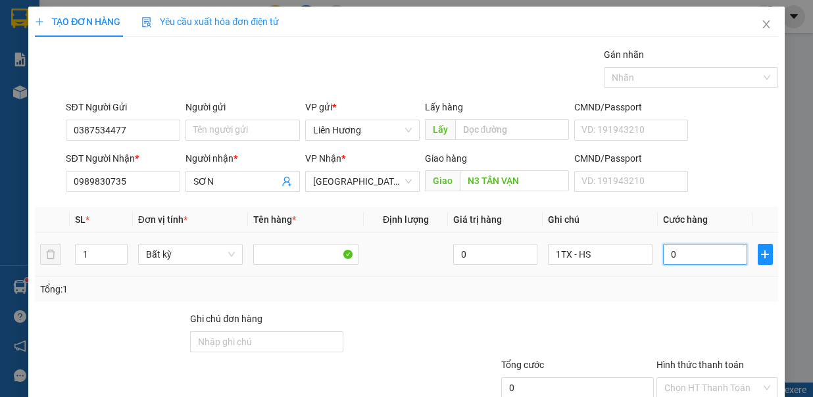
click at [670, 245] on input "0" at bounding box center [705, 254] width 84 height 21
type input "9"
type input "90"
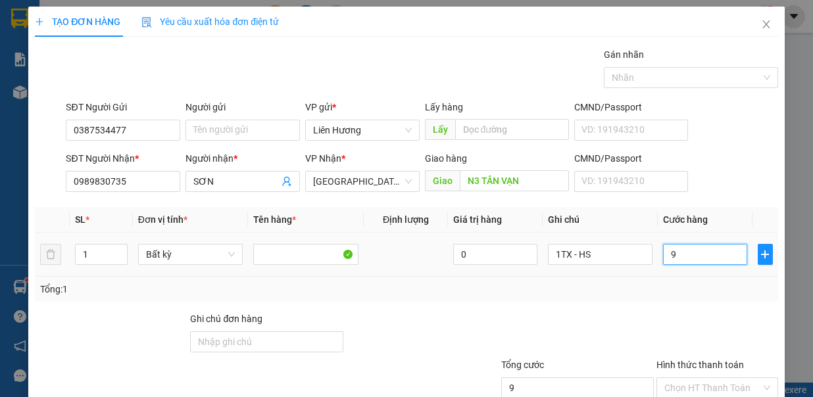
type input "90"
type input "90.000"
drag, startPoint x: 689, startPoint y: 291, endPoint x: 695, endPoint y: 301, distance: 10.6
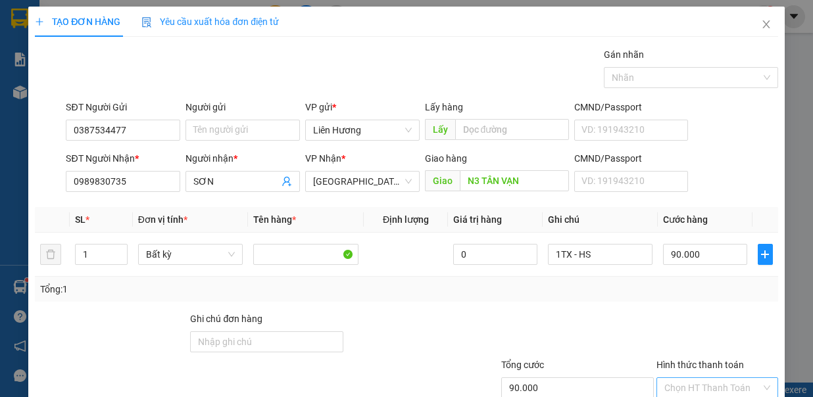
click at [690, 378] on input "Hình thức thanh toán" at bounding box center [712, 388] width 97 height 20
type input "0"
click at [700, 244] on input "90.000" at bounding box center [705, 254] width 84 height 21
type input "0"
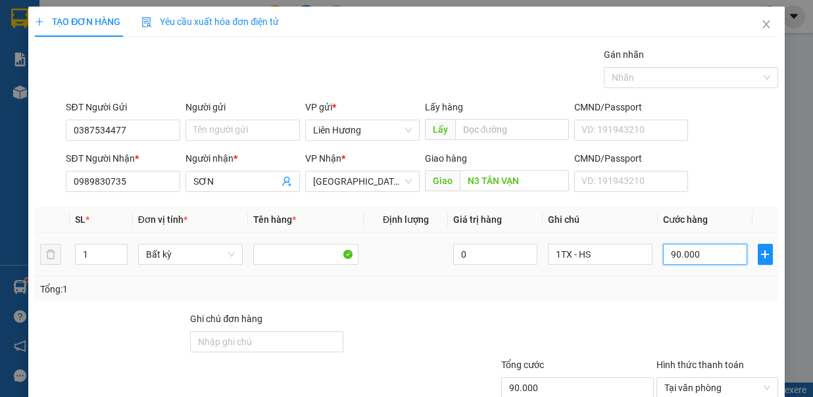
type input "0"
type input "08"
type input "8"
type input "080"
type input "80"
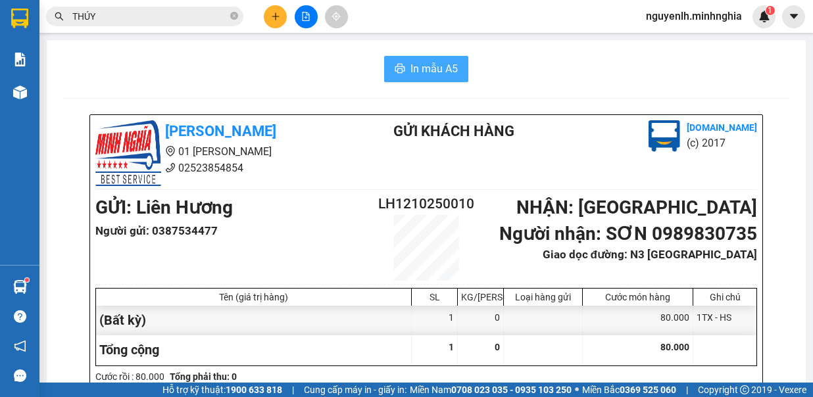
drag, startPoint x: 425, startPoint y: 59, endPoint x: 425, endPoint y: 68, distance: 9.2
click at [425, 65] on button "In mẫu A5" at bounding box center [426, 69] width 84 height 26
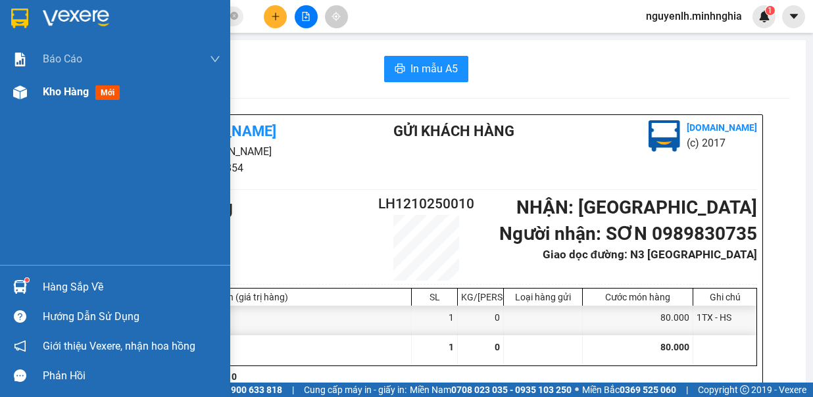
click at [32, 98] on div "Kho hàng mới" at bounding box center [115, 92] width 230 height 33
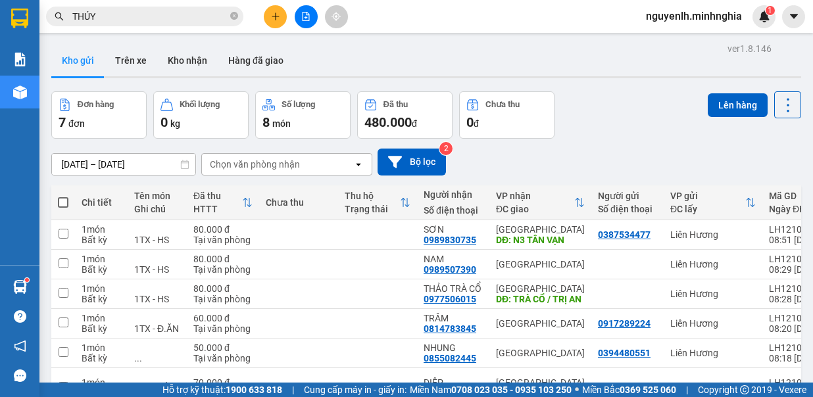
click at [63, 205] on span at bounding box center [63, 202] width 11 height 11
click at [63, 196] on input "checkbox" at bounding box center [63, 196] width 0 height 0
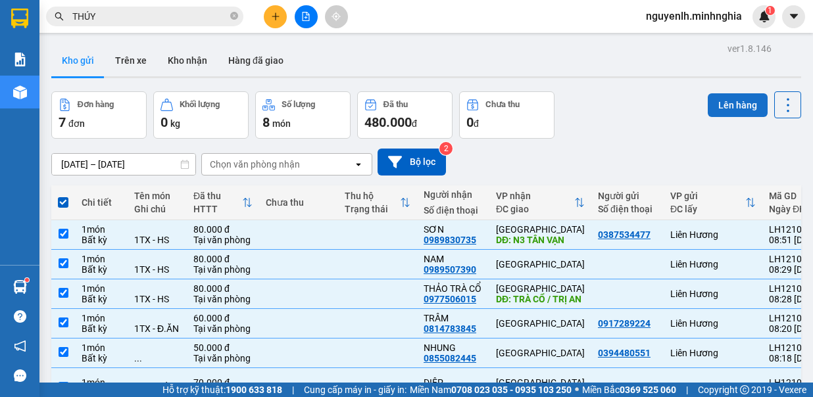
click at [742, 104] on button "Lên hàng" at bounding box center [738, 105] width 60 height 24
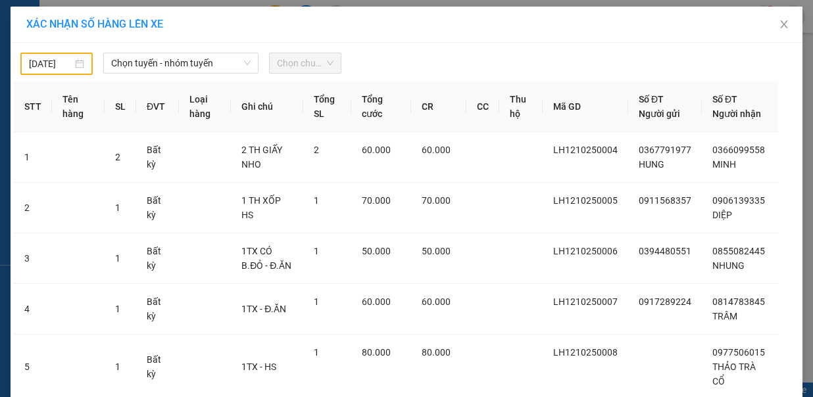
click at [15, 66] on div "[DATE]" at bounding box center [56, 64] width 83 height 22
click at [57, 68] on body "Kết quả tìm kiếm ( 1130 ) Bộ lọc Mã ĐH Trạng thái Món hàng Tổng cước Chưa cước …" at bounding box center [406, 198] width 813 height 397
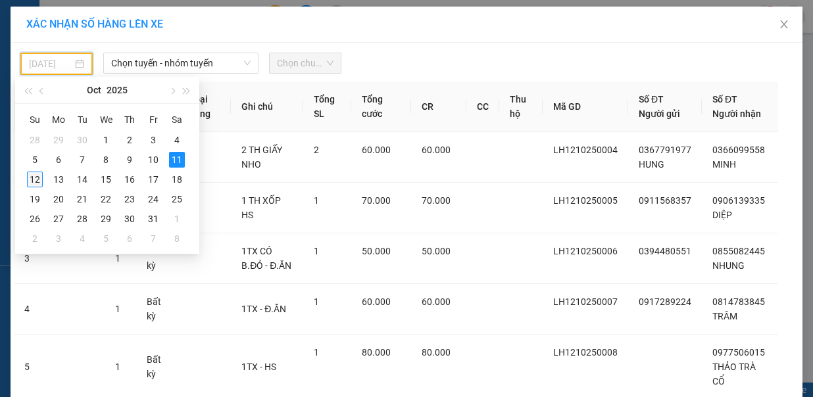
click at [37, 174] on div "12" at bounding box center [35, 180] width 16 height 16
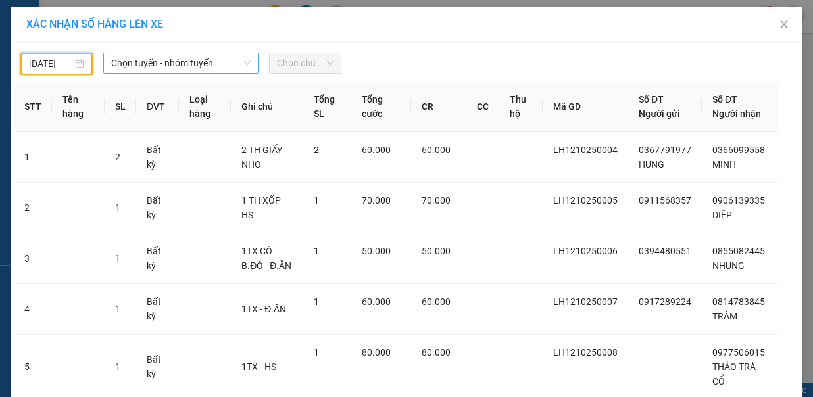
type input "[DATE]"
click at [201, 59] on span "Chọn tuyến - nhóm tuyến" at bounding box center [180, 63] width 139 height 20
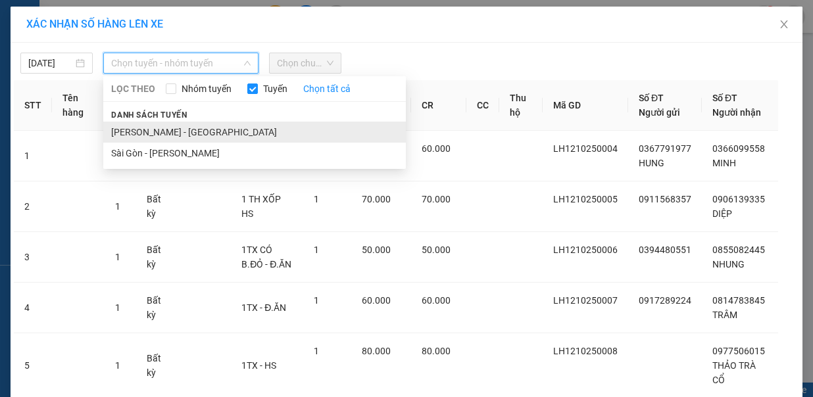
click at [201, 122] on li "[PERSON_NAME] - [GEOGRAPHIC_DATA]" at bounding box center [254, 132] width 303 height 21
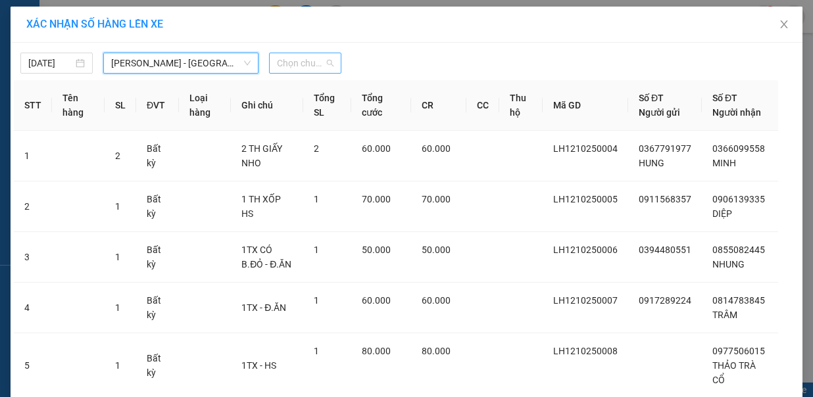
click at [328, 62] on span "Chọn chuyến" at bounding box center [305, 63] width 57 height 20
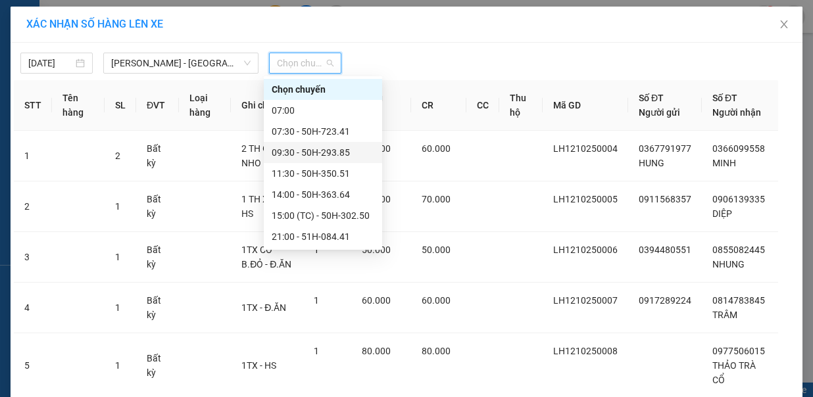
click at [341, 150] on div "09:30 - 50H-293.85" at bounding box center [323, 152] width 103 height 14
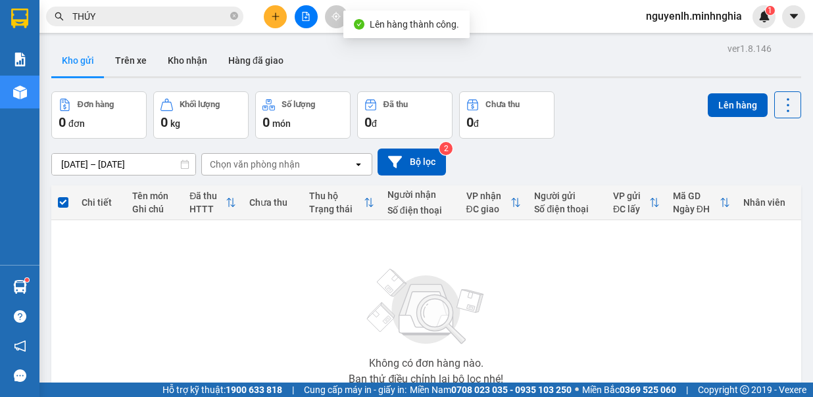
click at [307, 14] on icon "file-add" at bounding box center [306, 16] width 7 height 9
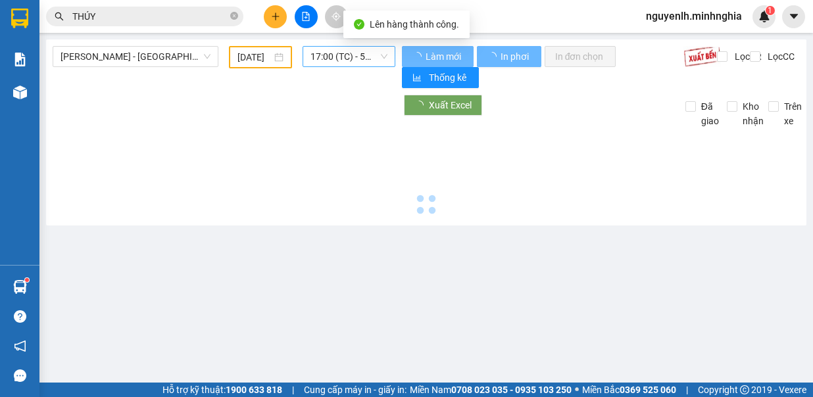
click at [333, 54] on span "17:00 (TC) - 50H-723.41" at bounding box center [348, 57] width 77 height 20
type input "[DATE]"
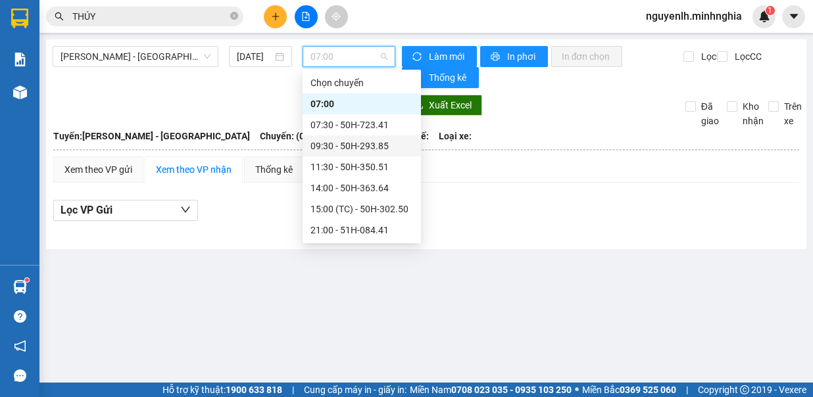
click at [341, 148] on div "09:30 - 50H-293.85" at bounding box center [361, 146] width 103 height 14
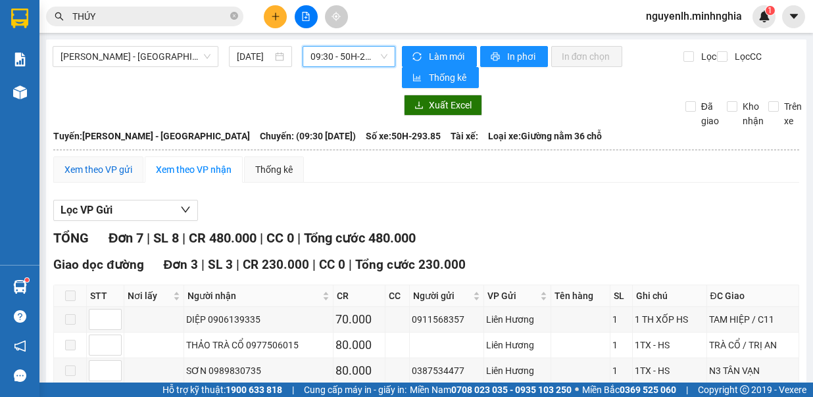
click at [114, 164] on div "Xem theo VP gửi" at bounding box center [98, 169] width 68 height 14
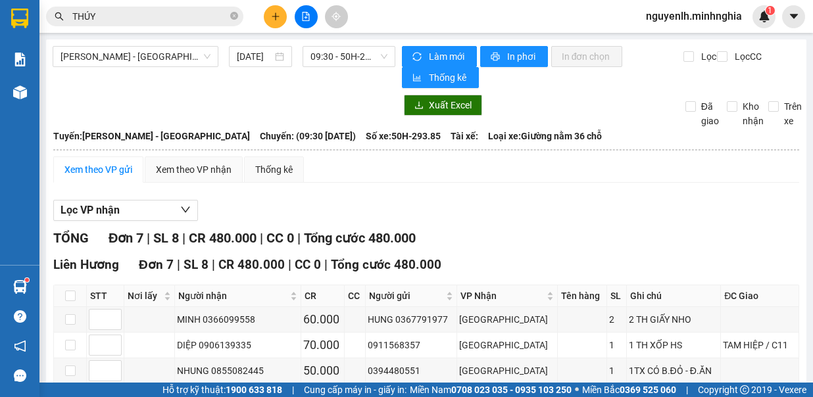
drag, startPoint x: 274, startPoint y: 337, endPoint x: 270, endPoint y: 320, distance: 17.4
click at [337, 67] on div "[PERSON_NAME] - [GEOGRAPHIC_DATA] [DATE] 09:30 - 50H-293.85" at bounding box center [224, 67] width 343 height 42
click at [339, 57] on span "09:30 - 50H-293.85" at bounding box center [348, 57] width 77 height 20
click at [321, 58] on span "09:30 - 50H-293.85" at bounding box center [348, 57] width 77 height 20
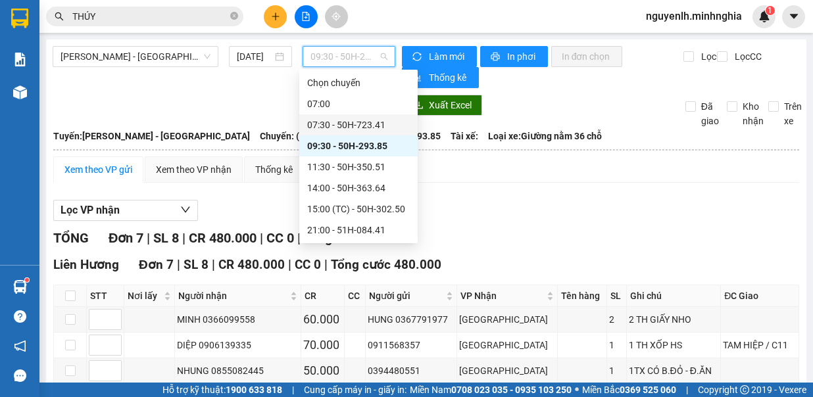
click at [366, 126] on div "07:30 - 50H-723.41" at bounding box center [358, 125] width 103 height 14
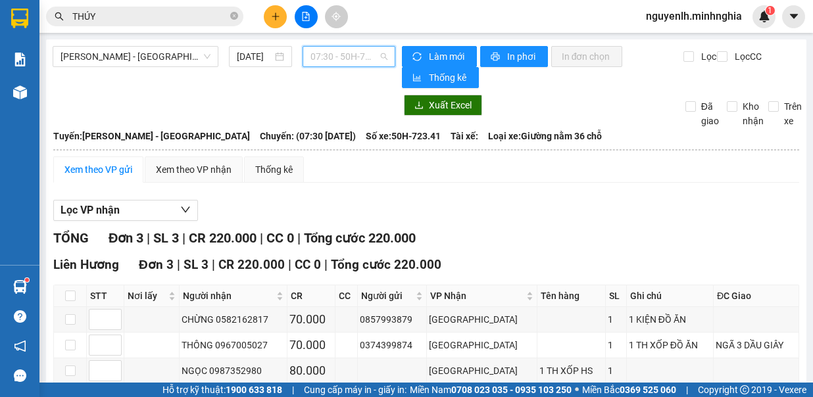
click at [343, 58] on span "07:30 - 50H-723.41" at bounding box center [348, 57] width 77 height 20
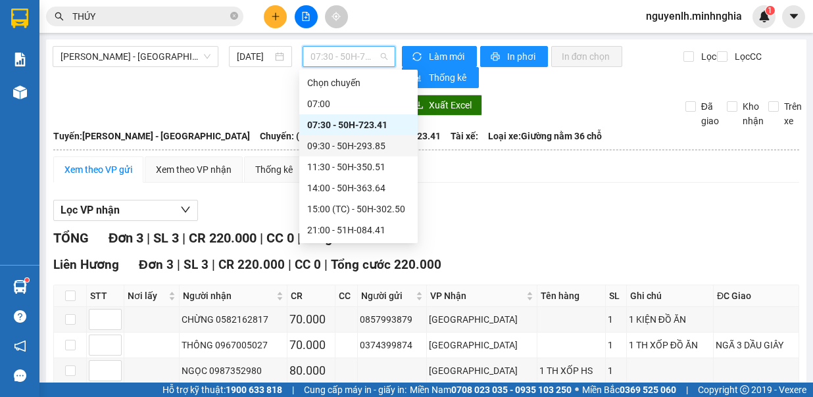
click at [368, 144] on div "09:30 - 50H-293.85" at bounding box center [358, 146] width 103 height 14
